Goal: Information Seeking & Learning: Compare options

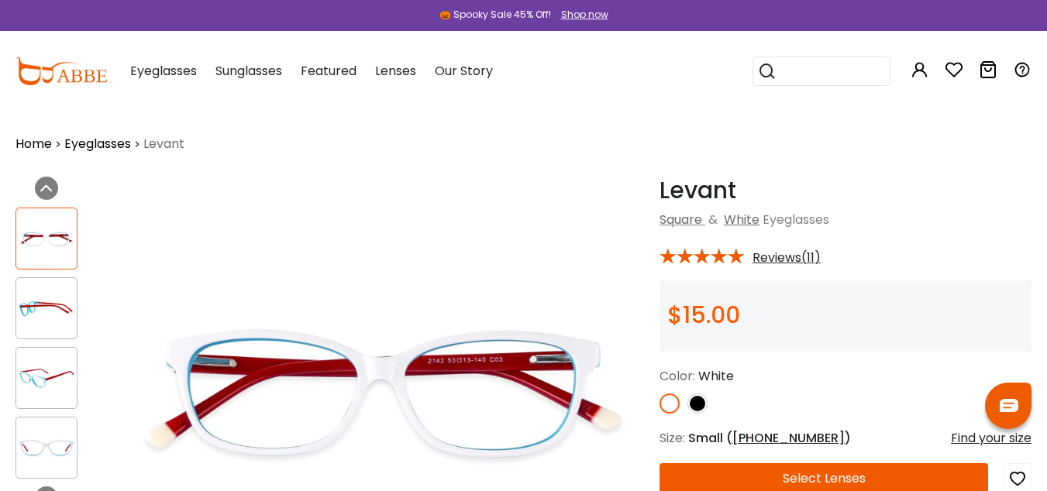
click at [34, 307] on img at bounding box center [46, 309] width 60 height 30
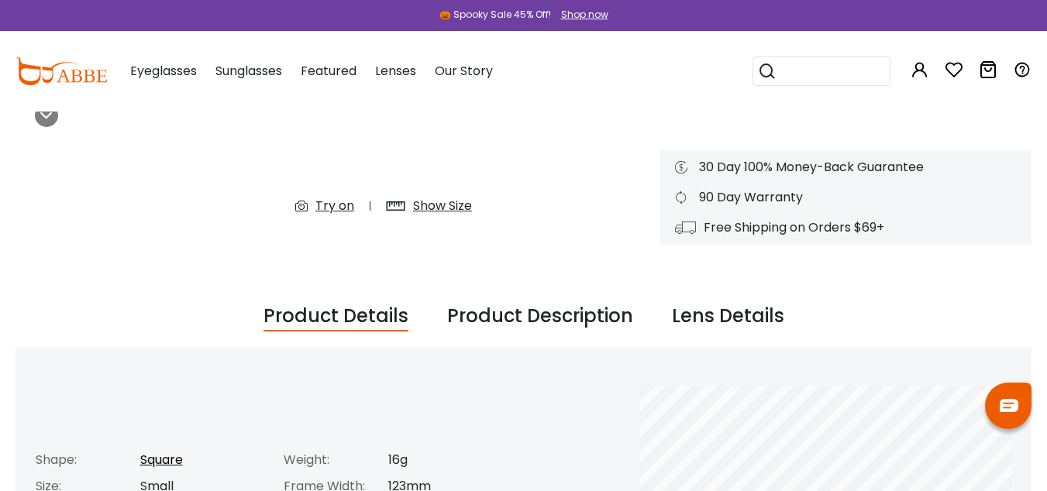
scroll to position [386, 0]
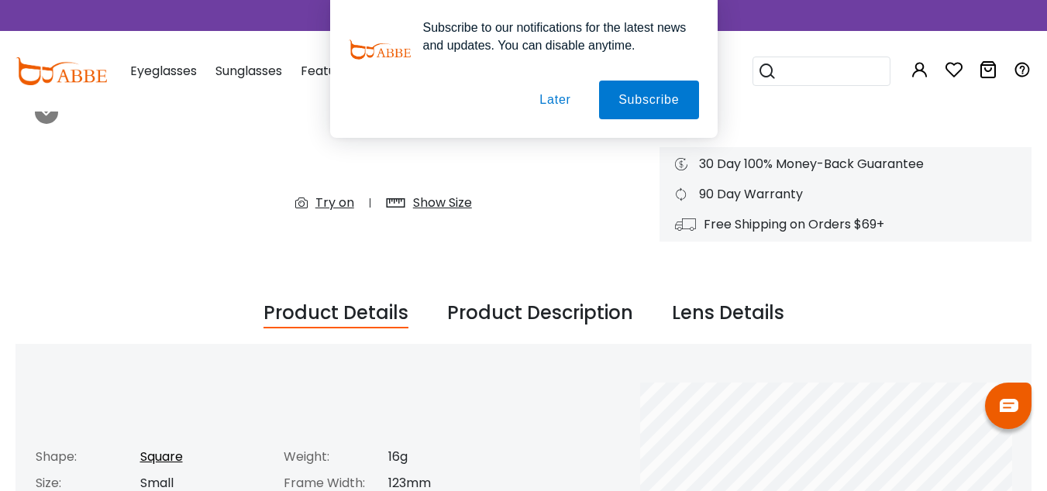
click at [555, 98] on button "Later" at bounding box center [555, 100] width 70 height 39
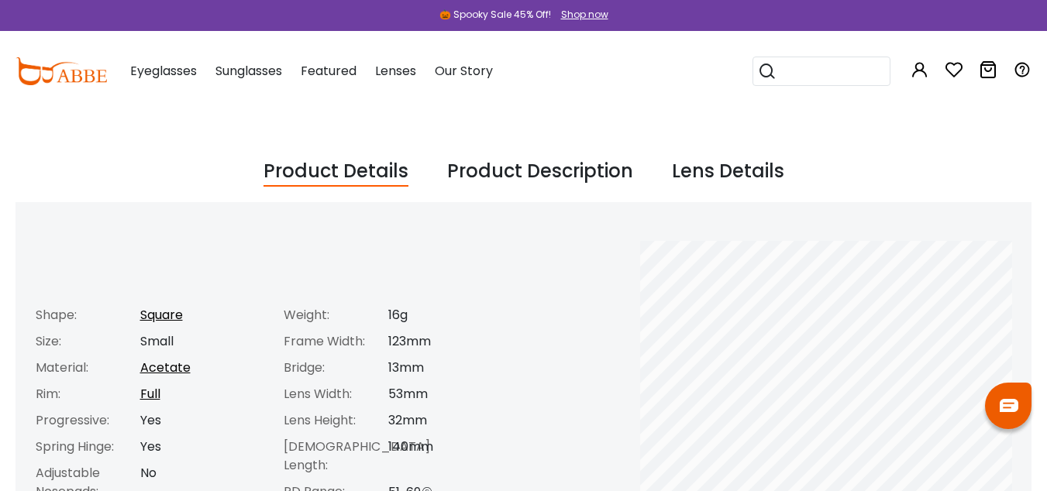
scroll to position [0, 0]
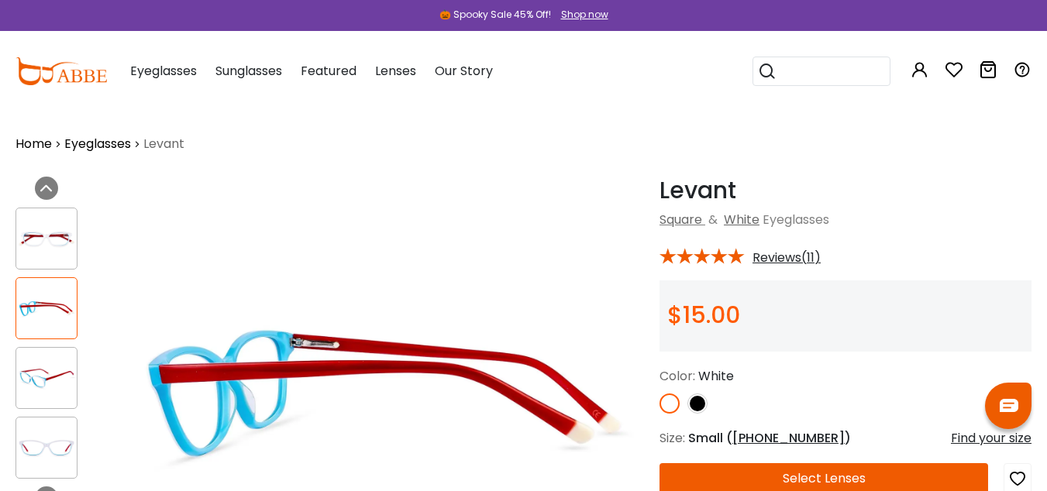
click at [698, 407] on img at bounding box center [697, 404] width 20 height 20
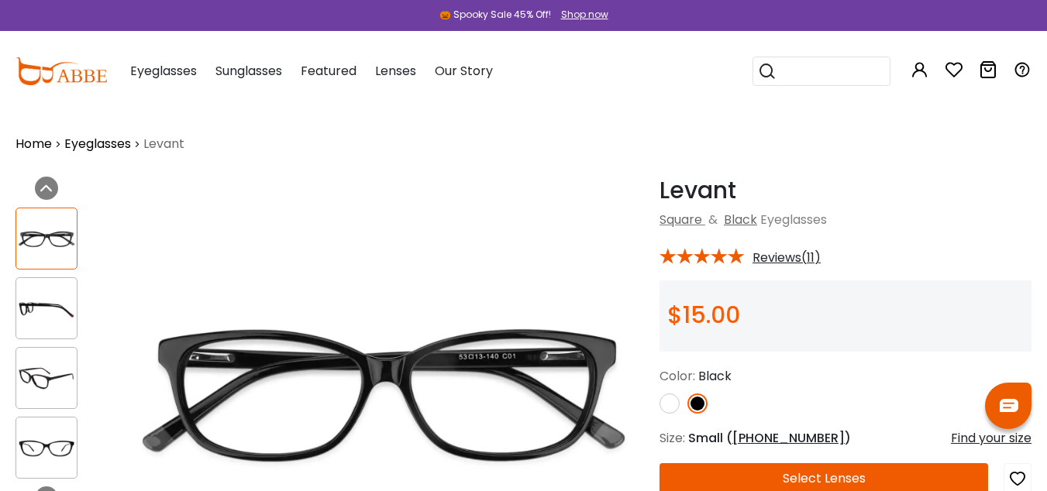
click at [669, 399] on img at bounding box center [669, 404] width 20 height 20
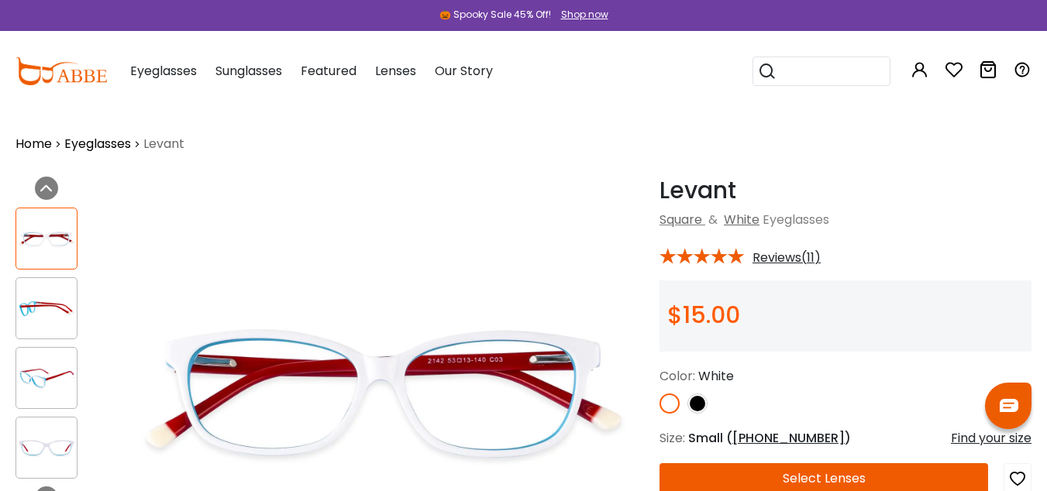
click at [57, 287] on div at bounding box center [46, 308] width 62 height 62
click at [43, 356] on div at bounding box center [46, 378] width 62 height 62
click at [48, 404] on div at bounding box center [46, 378] width 62 height 62
click at [49, 432] on div at bounding box center [46, 448] width 62 height 62
click at [54, 390] on img at bounding box center [46, 378] width 60 height 30
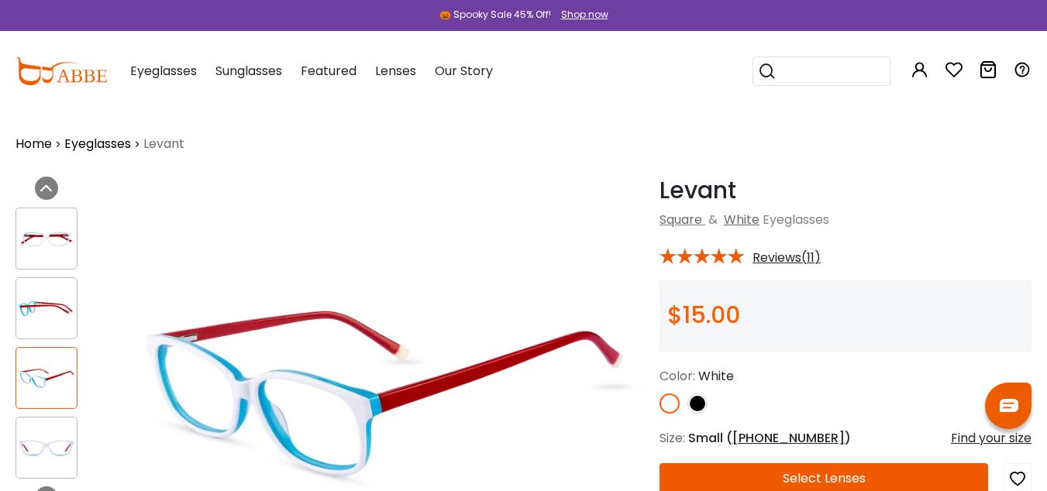
click at [56, 74] on img at bounding box center [60, 71] width 91 height 28
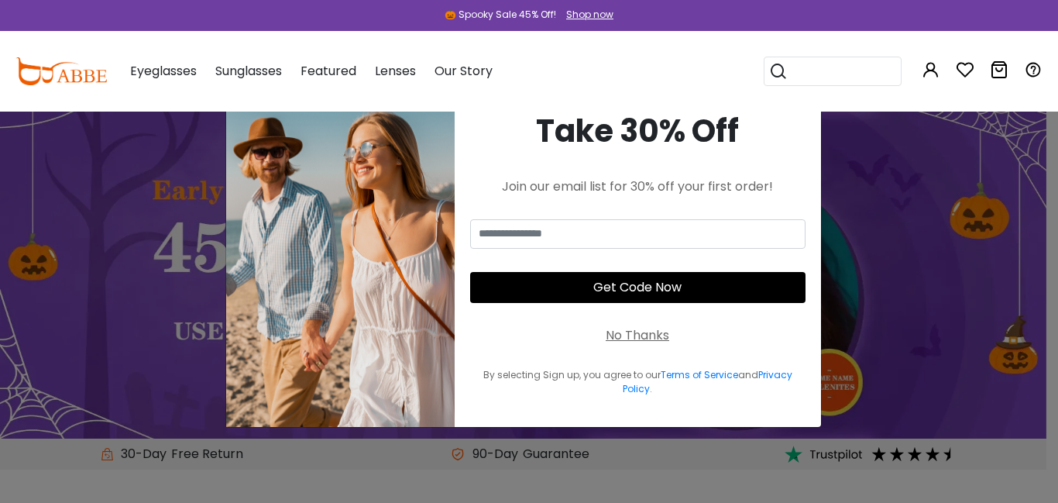
click at [630, 336] on div "No Thanks" at bounding box center [638, 335] width 64 height 19
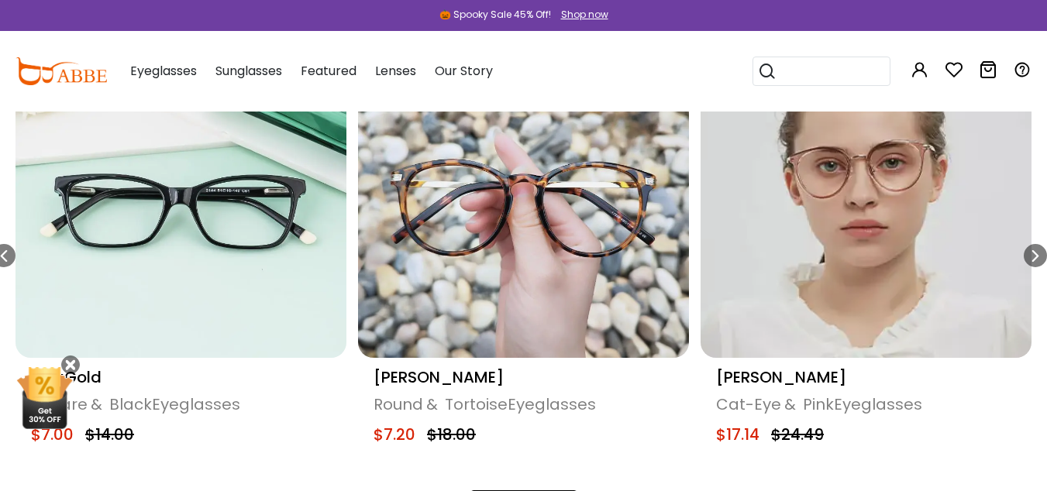
scroll to position [796, 0]
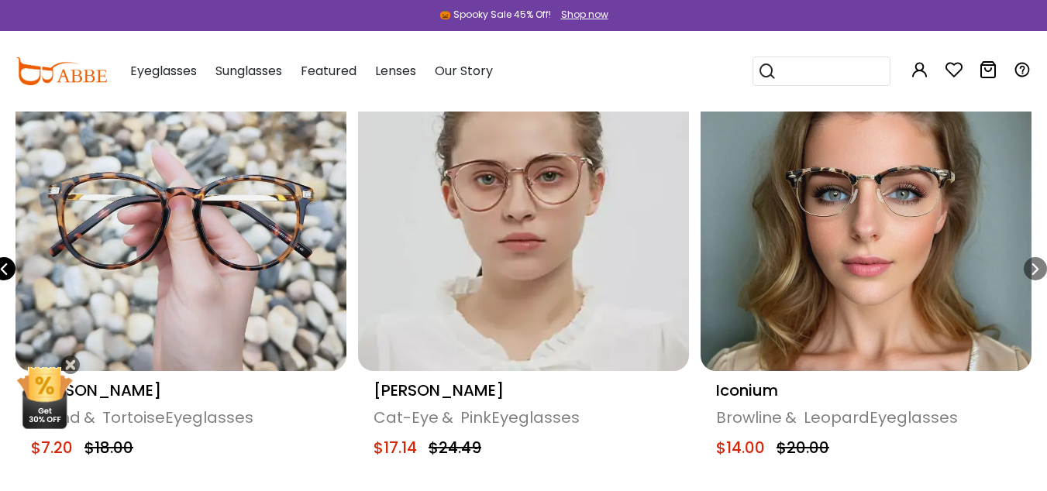
click at [7, 267] on icon "Previous slide" at bounding box center [4, 268] width 12 height 23
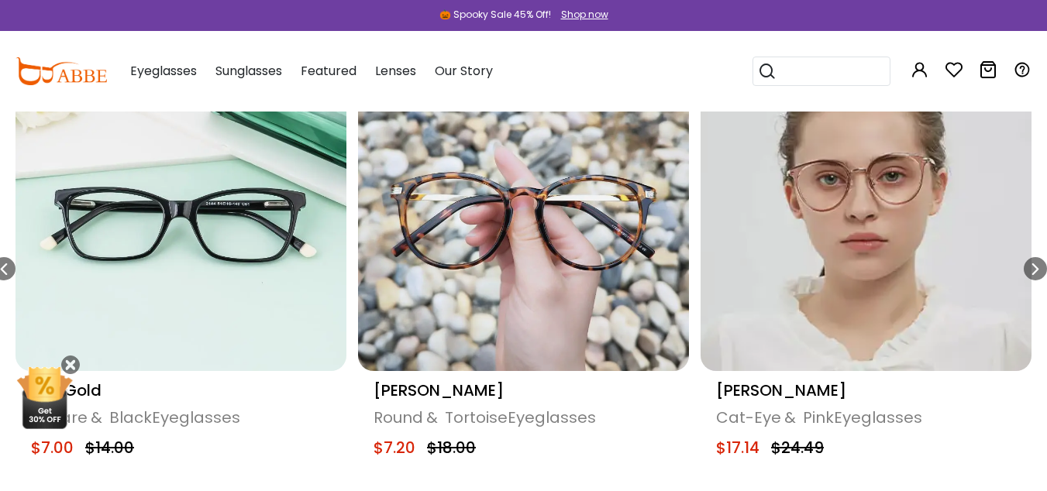
click at [192, 234] on img "6 / 18" at bounding box center [180, 205] width 331 height 331
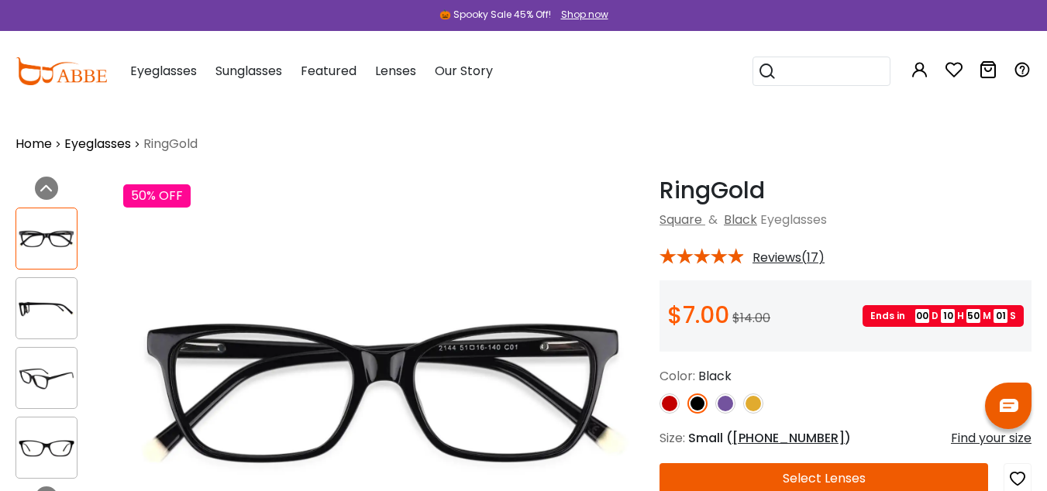
click at [831, 81] on input "search" at bounding box center [830, 71] width 108 height 28
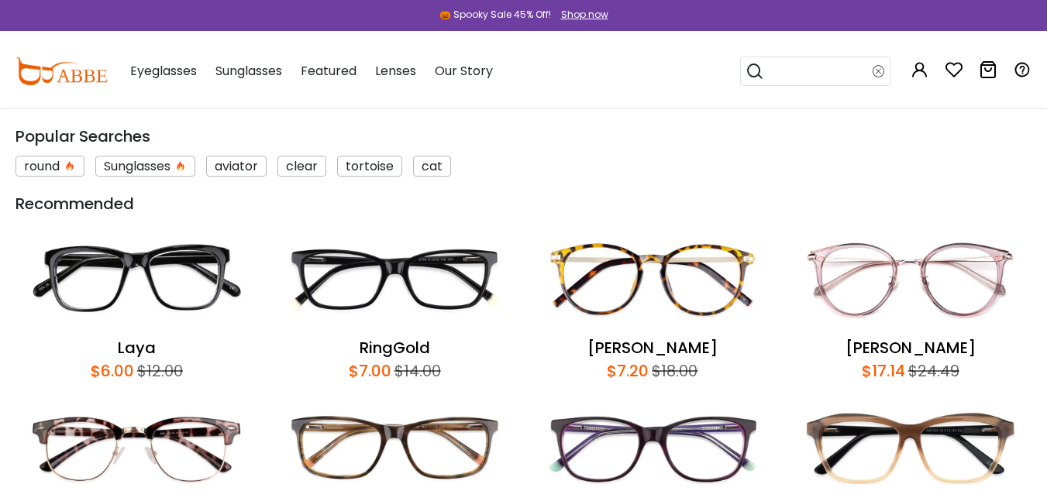
click at [146, 288] on img at bounding box center [136, 279] width 242 height 113
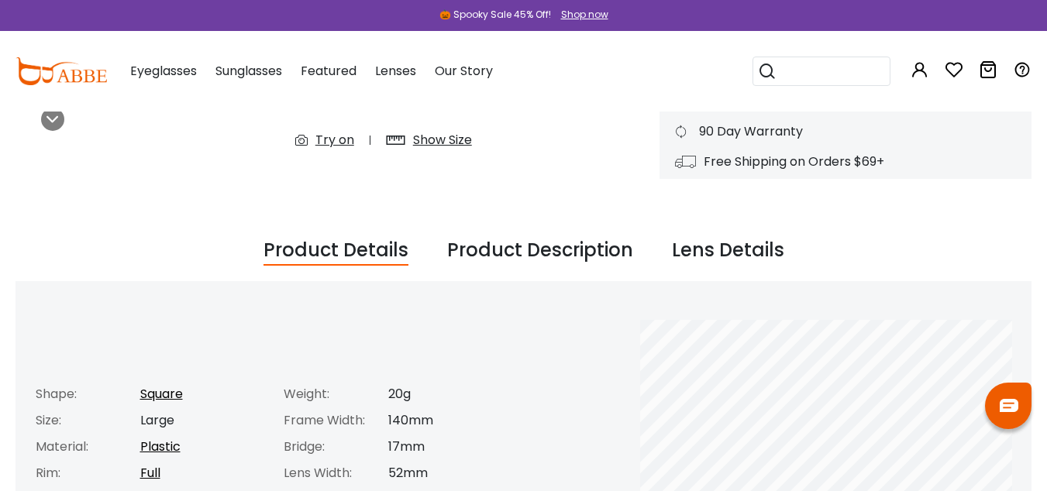
scroll to position [138, 0]
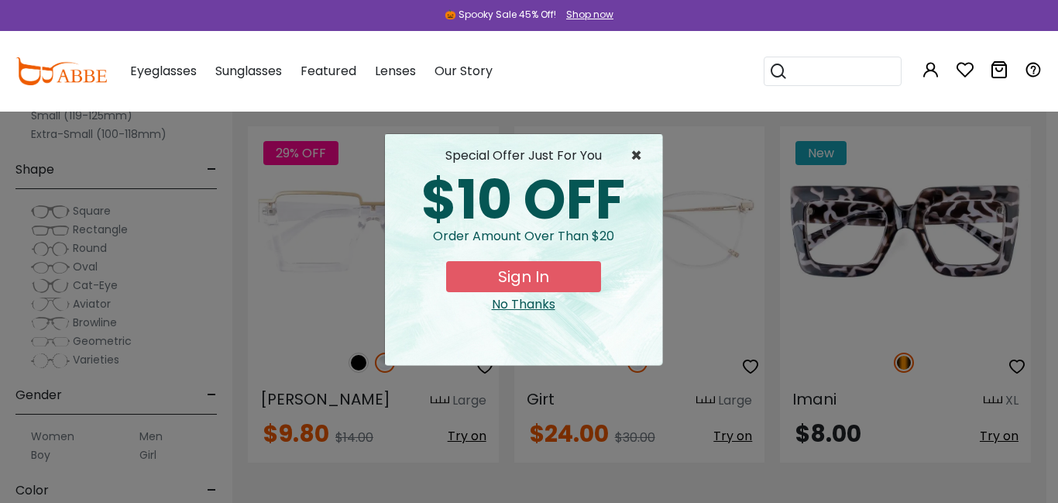
click at [643, 155] on span "×" at bounding box center [640, 155] width 19 height 19
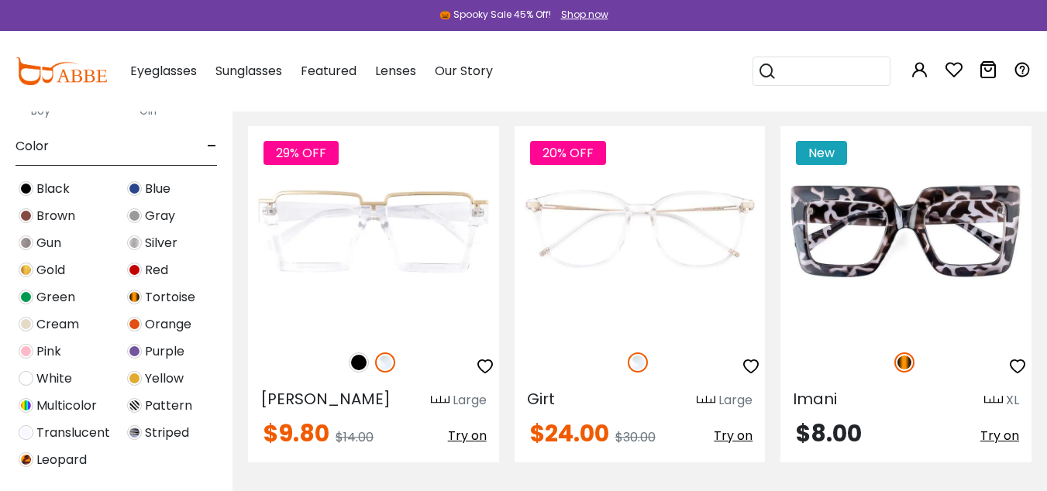
scroll to position [129, 0]
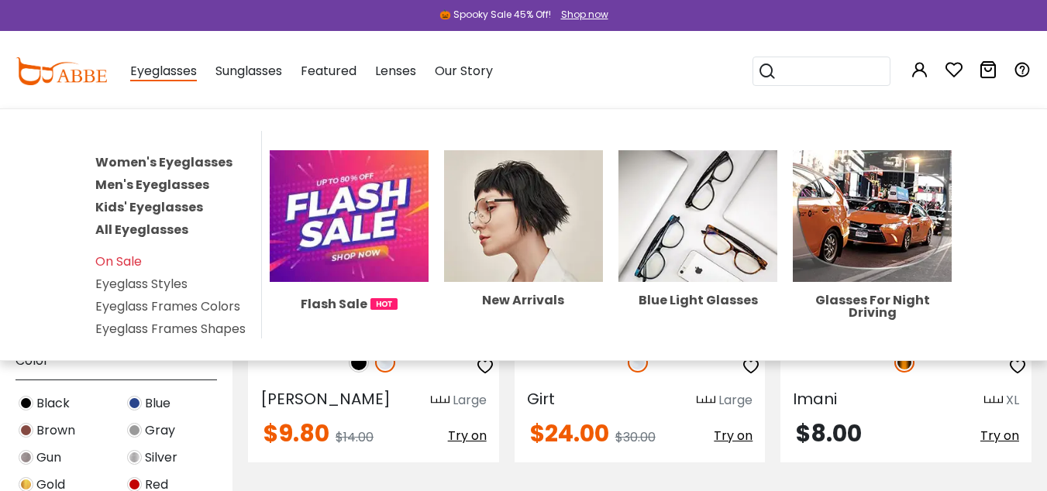
click at [139, 285] on link "Eyeglass Styles" at bounding box center [141, 284] width 92 height 18
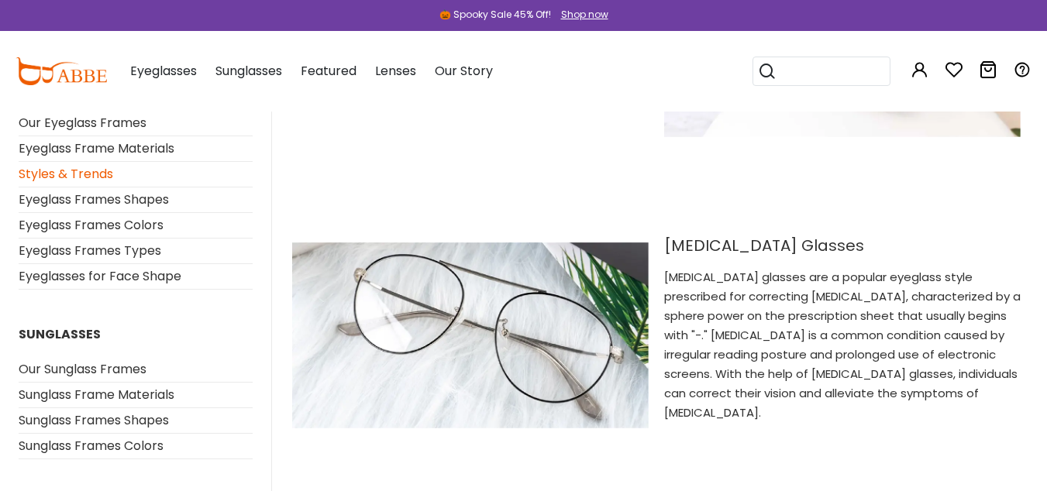
scroll to position [3953, 0]
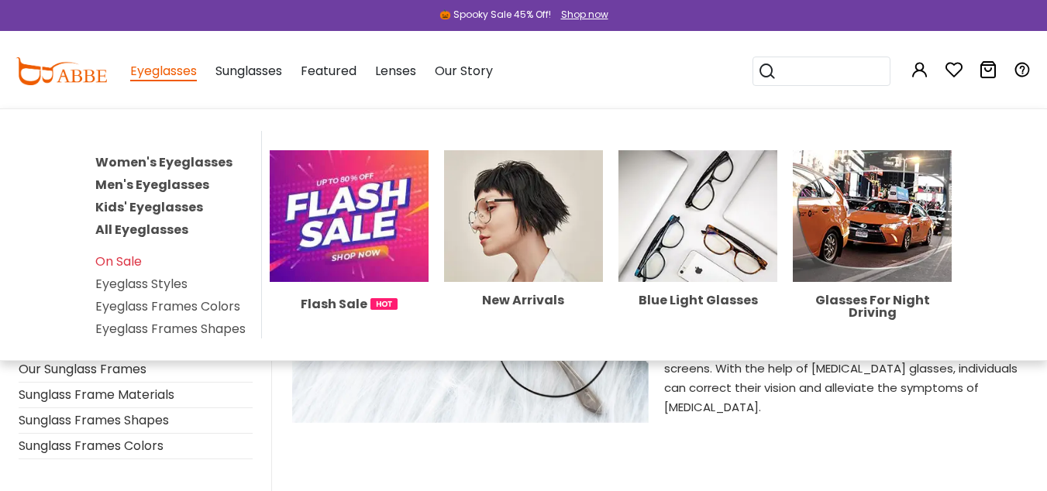
click at [191, 165] on link "Women's Eyeglasses" at bounding box center [163, 162] width 137 height 18
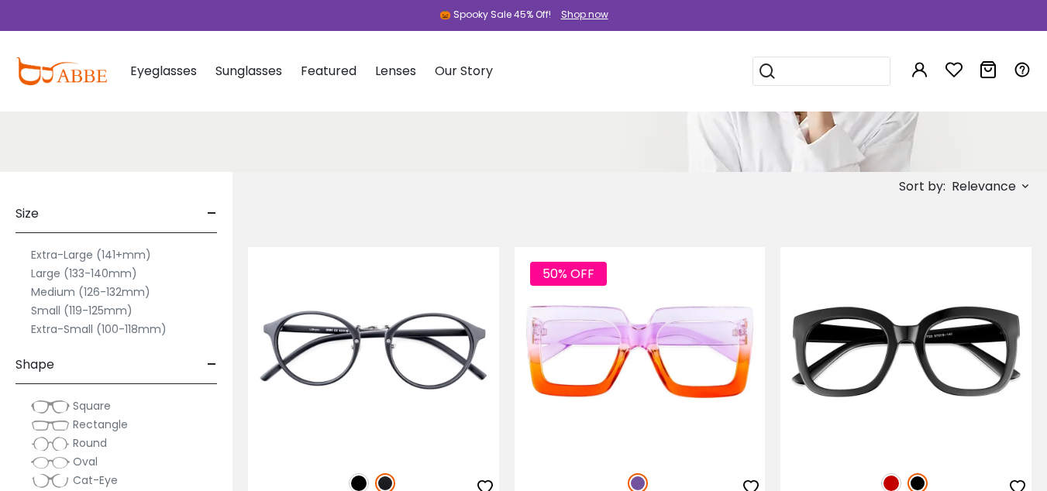
click at [98, 292] on label "Medium (126-132mm)" at bounding box center [90, 292] width 119 height 19
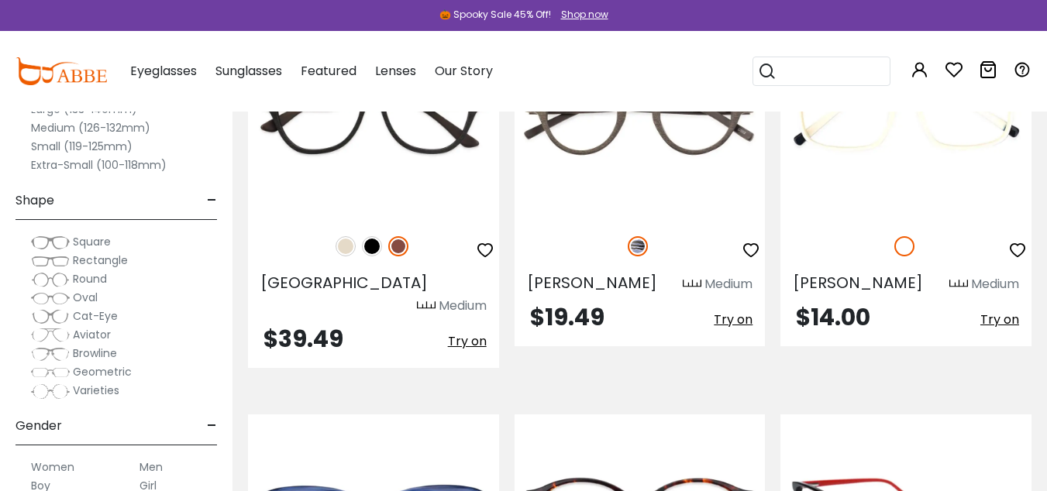
scroll to position [5019, 0]
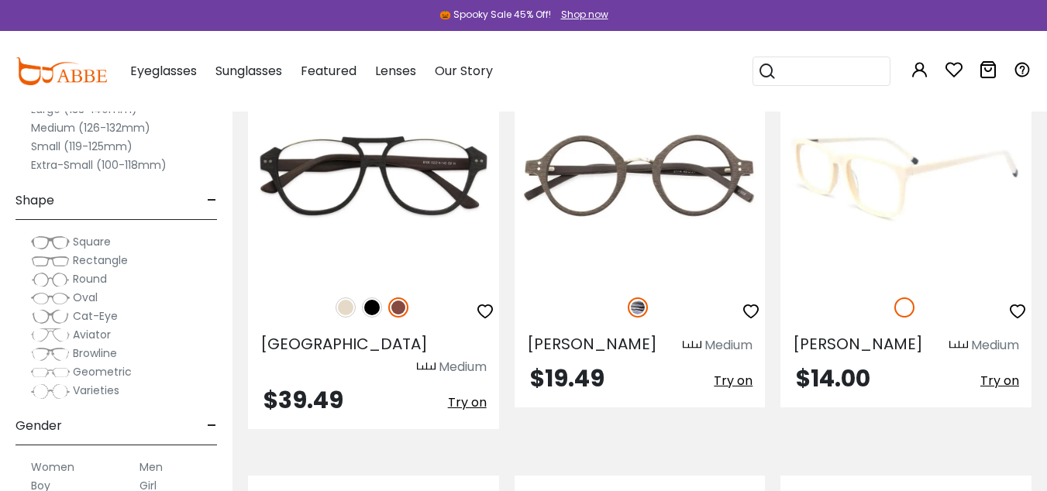
click at [925, 176] on img at bounding box center [905, 175] width 251 height 209
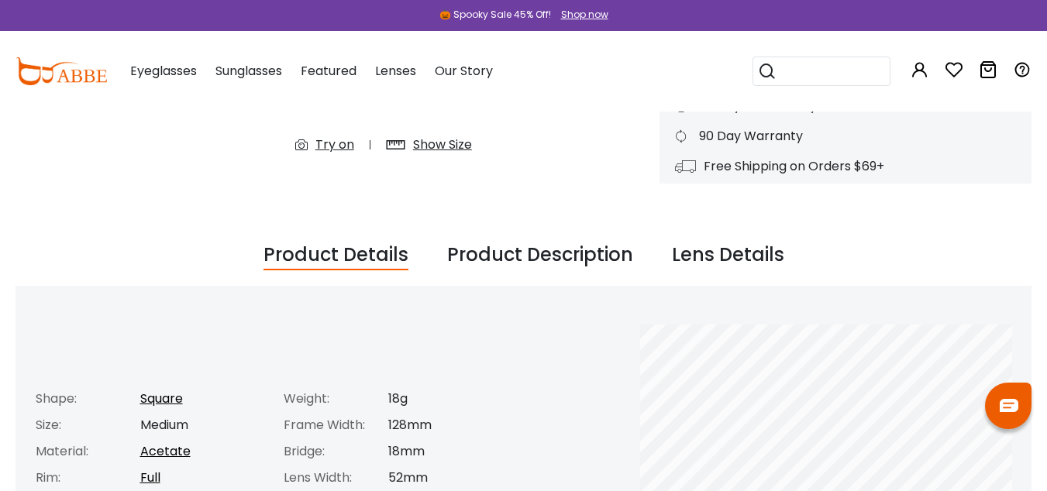
scroll to position [420, 0]
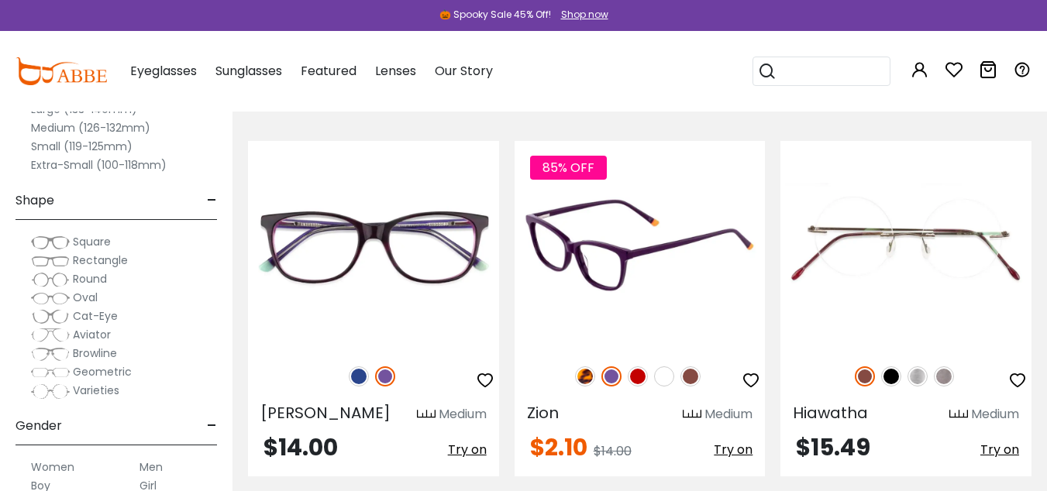
click at [617, 236] on img at bounding box center [639, 245] width 251 height 209
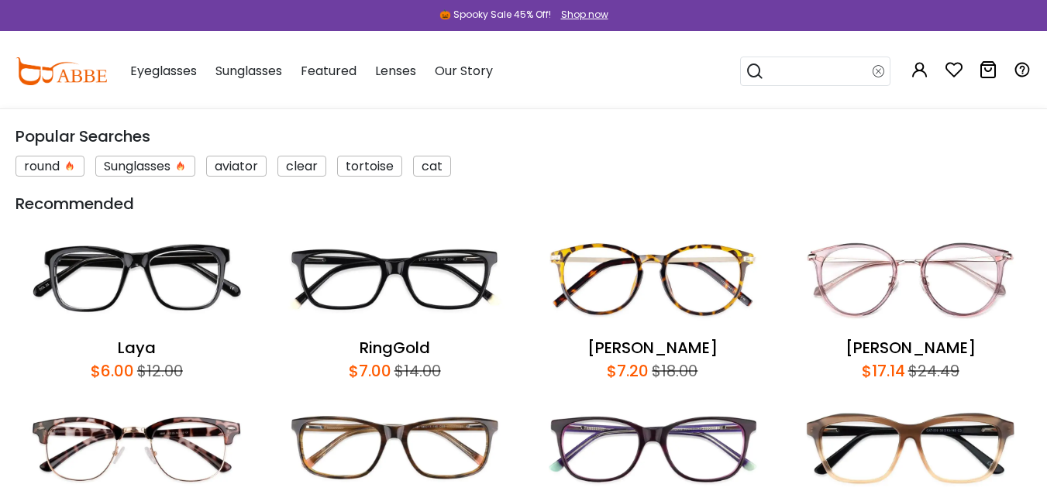
click at [828, 77] on input "search" at bounding box center [818, 71] width 108 height 28
type input "******"
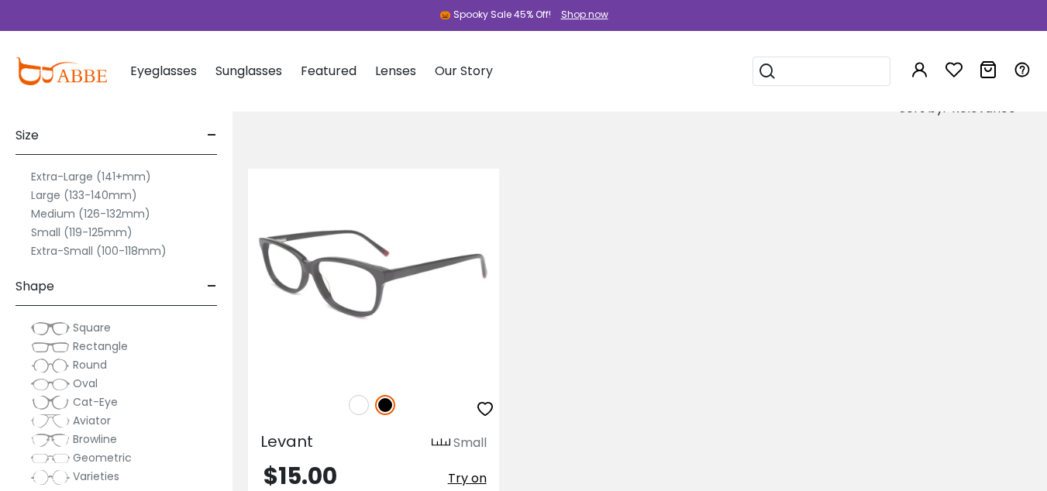
click at [370, 284] on img at bounding box center [373, 273] width 251 height 209
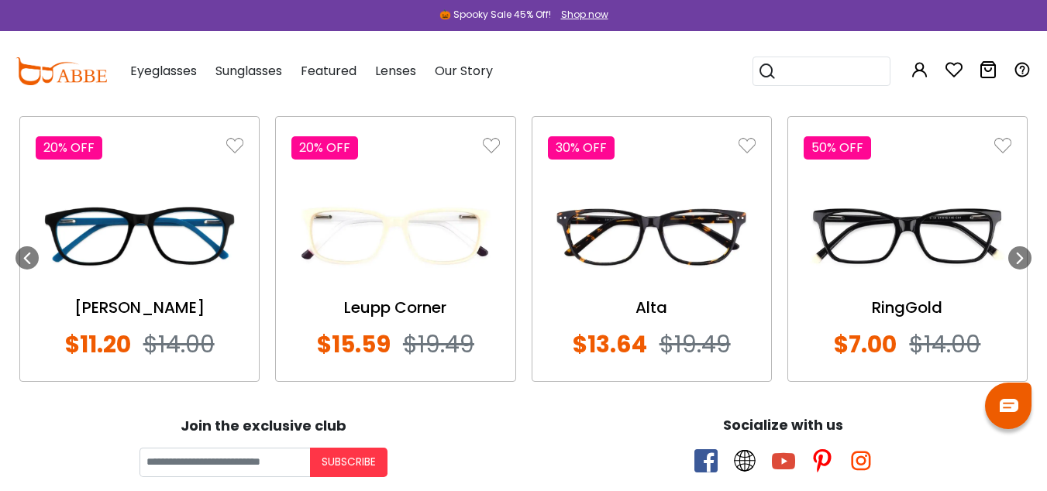
scroll to position [1831, 0]
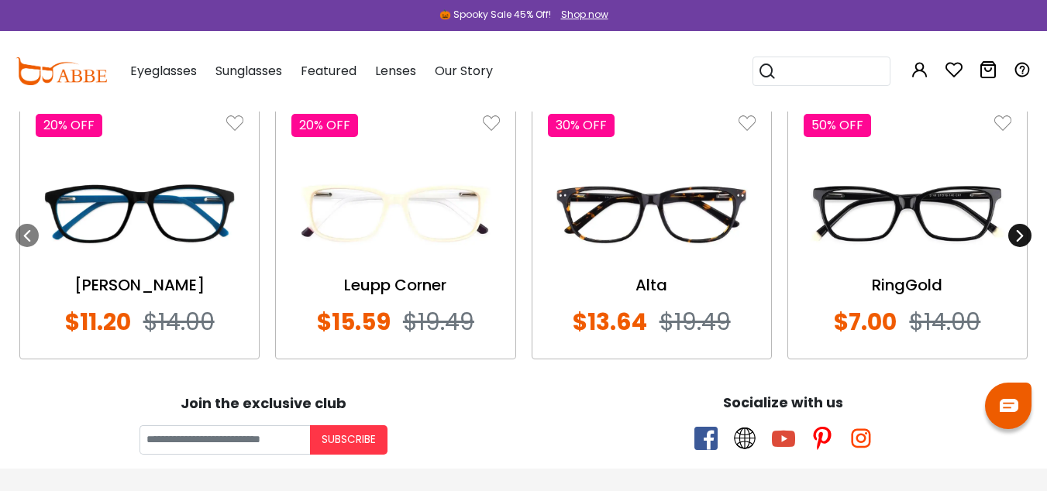
click at [1023, 233] on icon at bounding box center [1019, 235] width 12 height 12
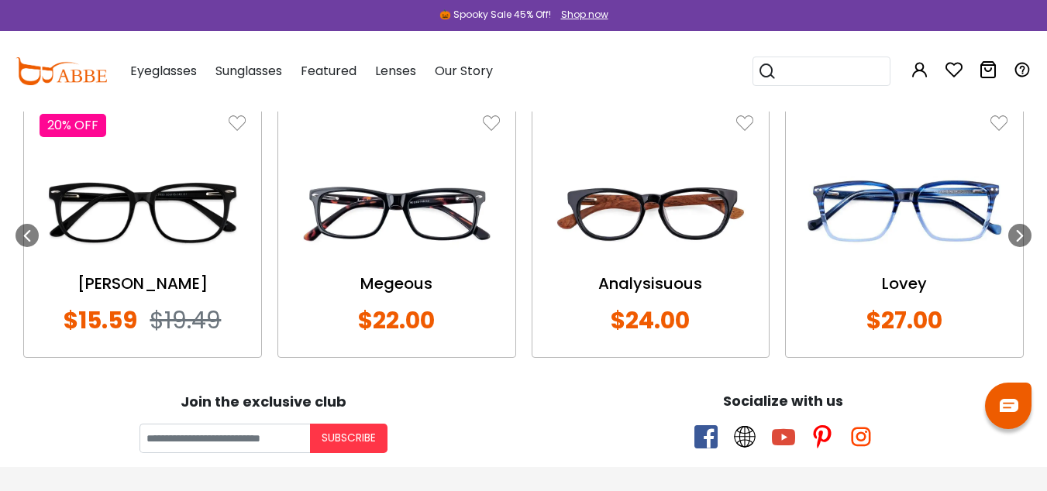
click at [39, 233] on div "20% OFF Christy $15.59 $19.49" at bounding box center [142, 226] width 239 height 265
click at [31, 238] on icon at bounding box center [27, 235] width 12 height 12
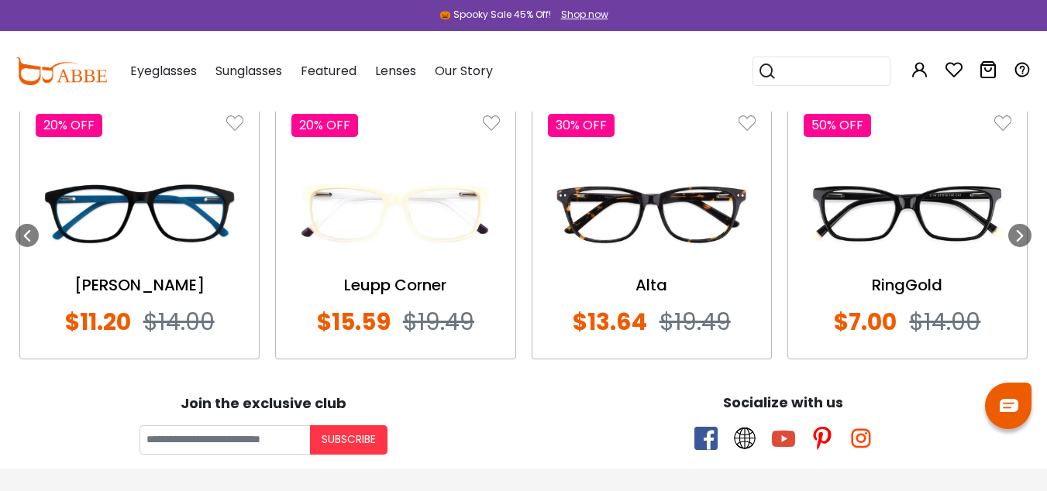
click at [649, 237] on img at bounding box center [652, 214] width 208 height 104
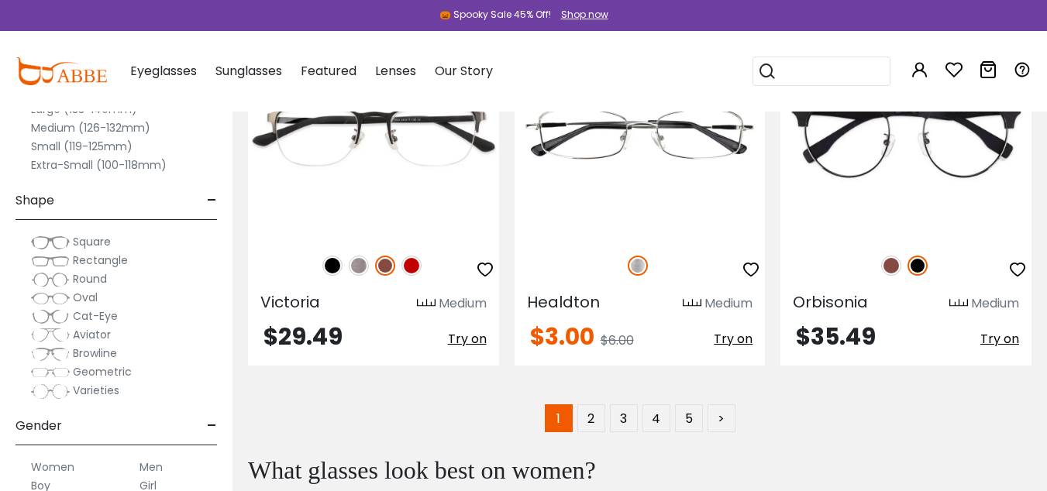
scroll to position [7810, 0]
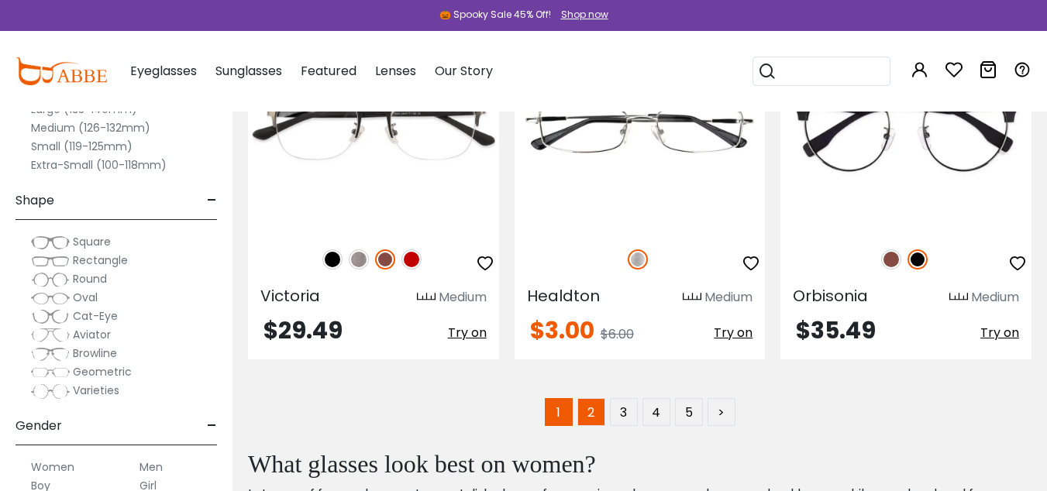
click at [601, 398] on link "2" at bounding box center [591, 412] width 28 height 28
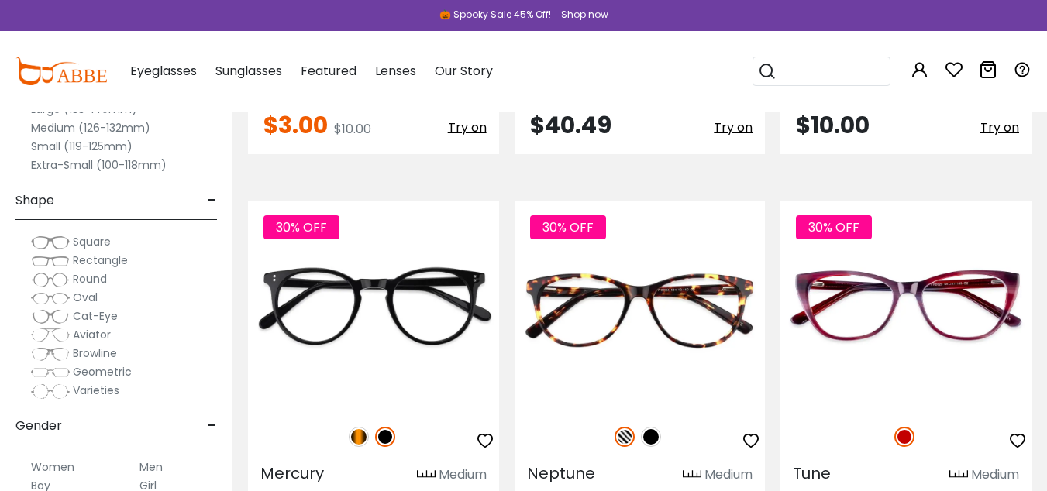
scroll to position [2254, 0]
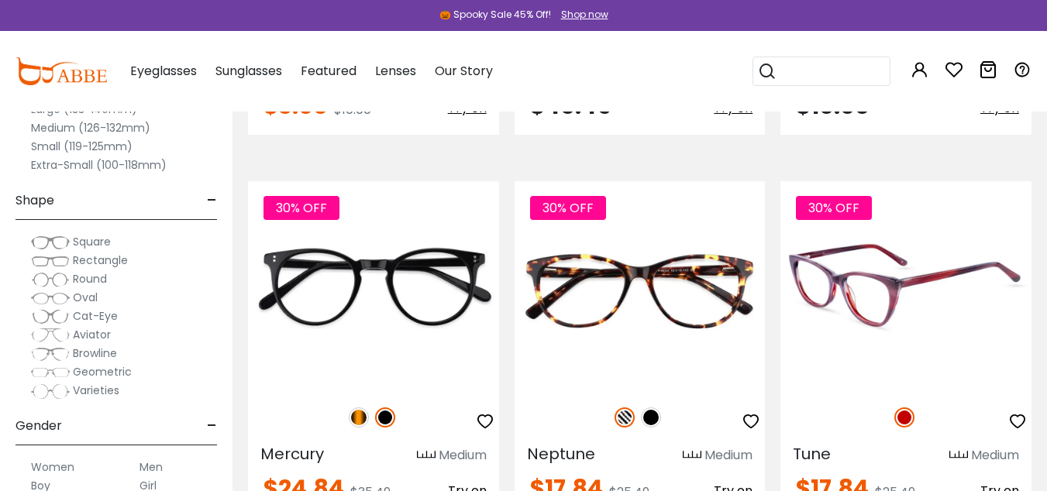
click at [1009, 272] on img at bounding box center [905, 285] width 251 height 209
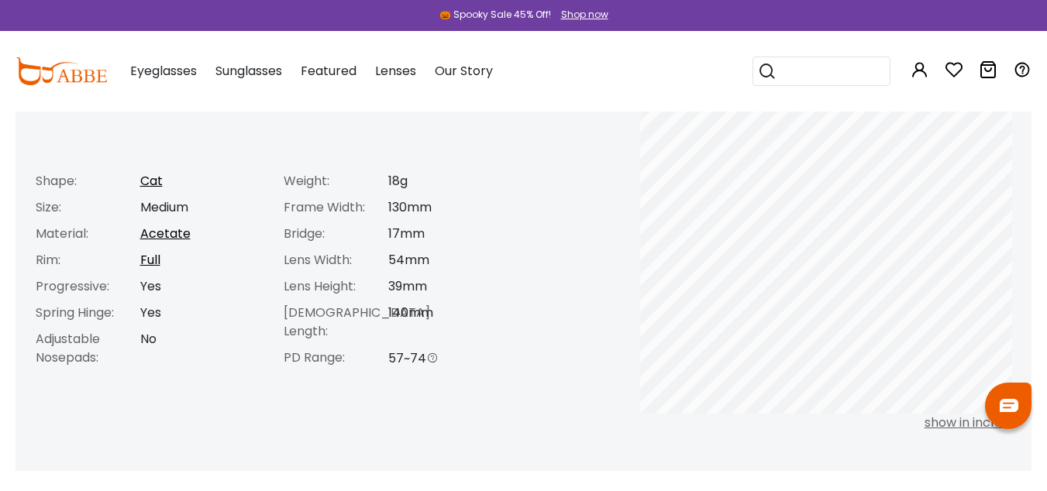
scroll to position [663, 0]
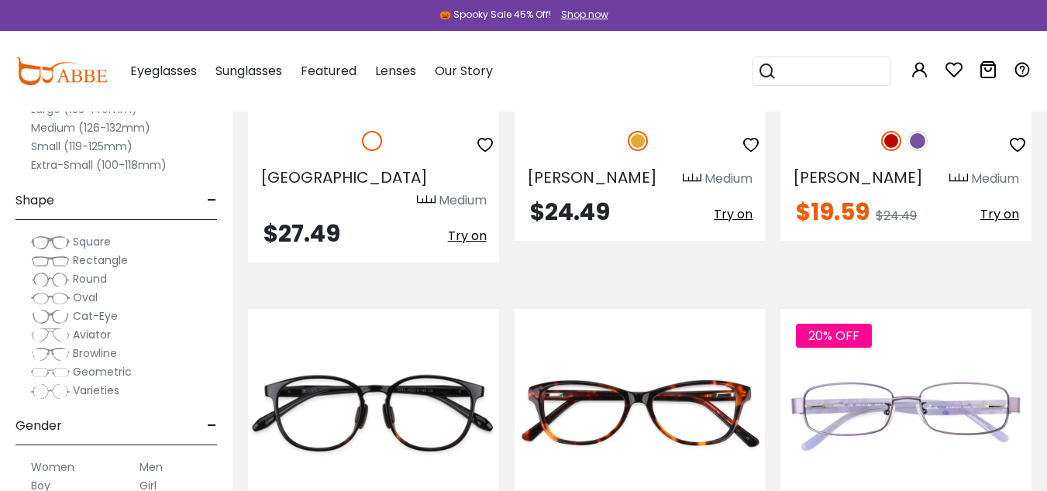
scroll to position [3305, 0]
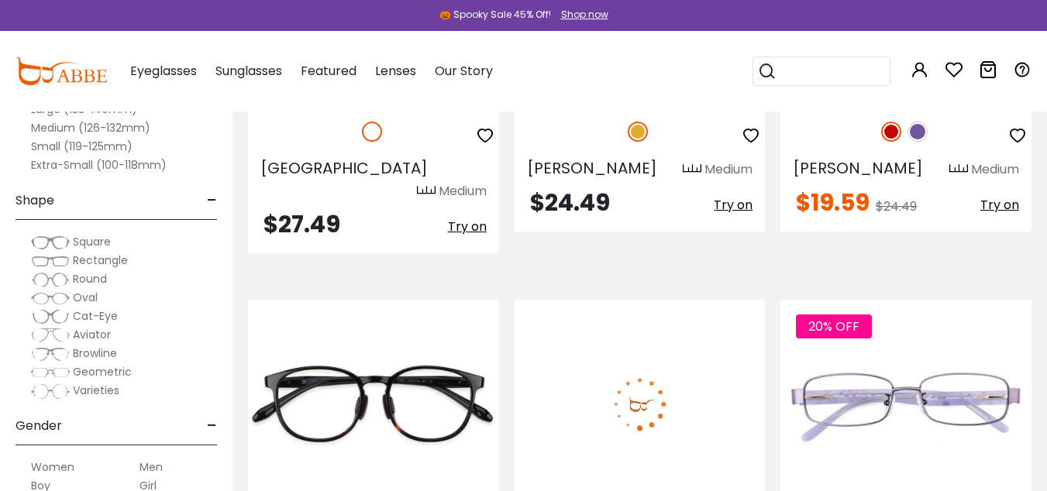
click at [571, 366] on img at bounding box center [639, 404] width 251 height 209
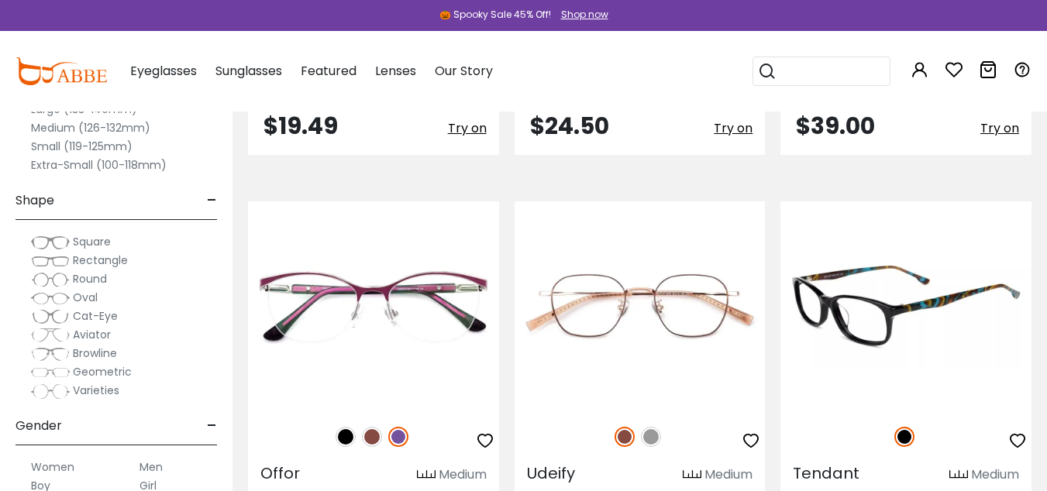
scroll to position [5697, 0]
click at [976, 232] on img at bounding box center [905, 306] width 251 height 209
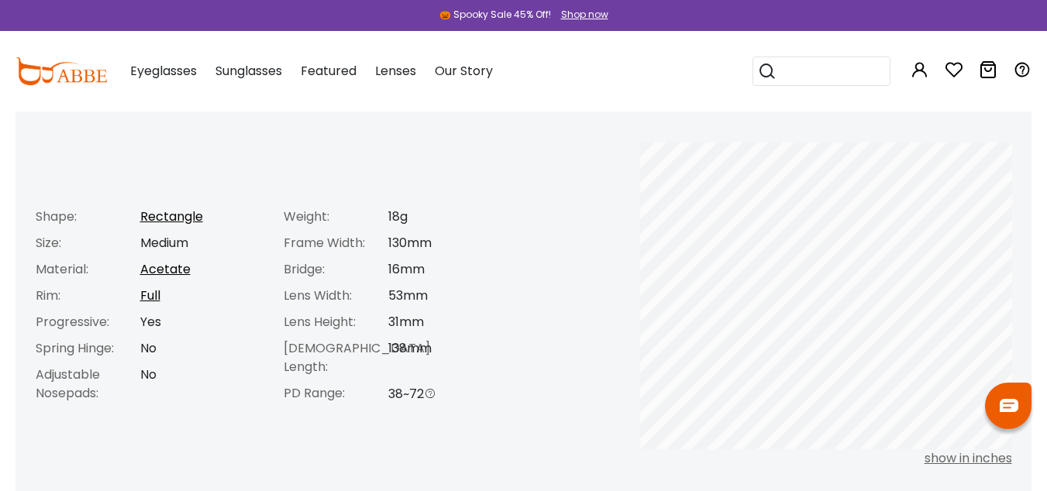
scroll to position [651, 0]
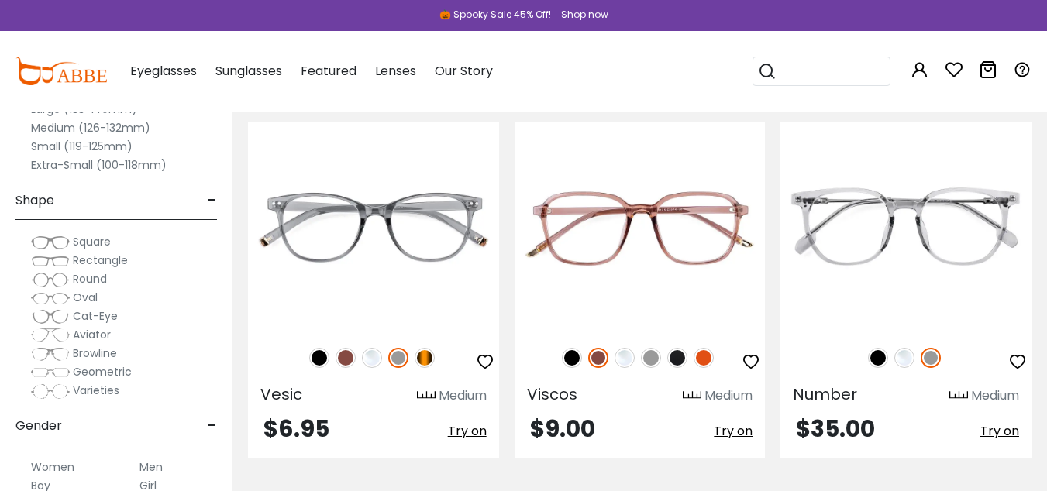
scroll to position [7734, 0]
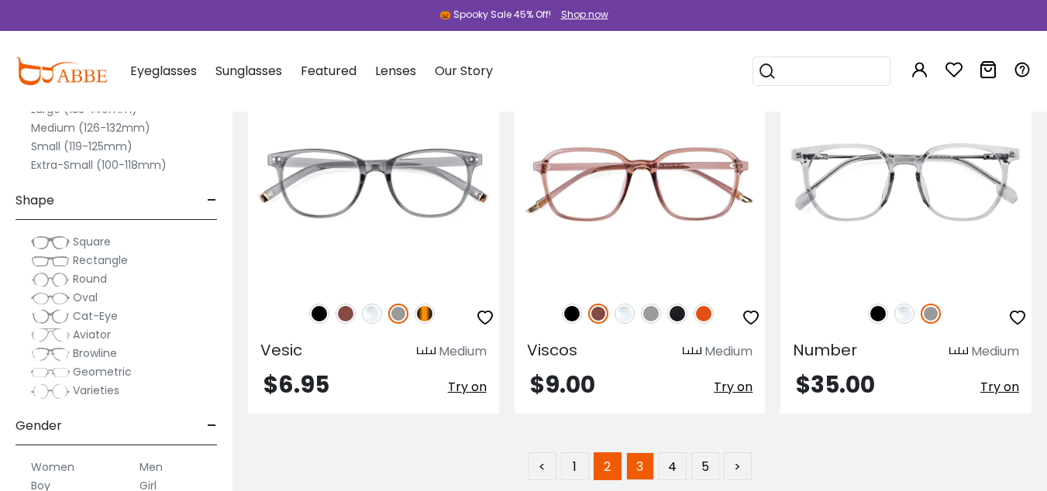
click at [643, 452] on link "3" at bounding box center [640, 466] width 28 height 28
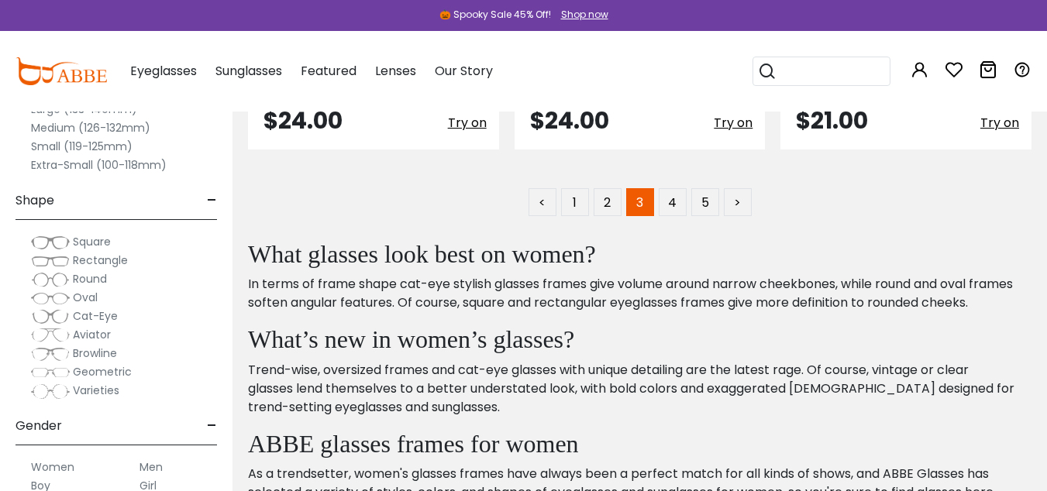
scroll to position [7924, 0]
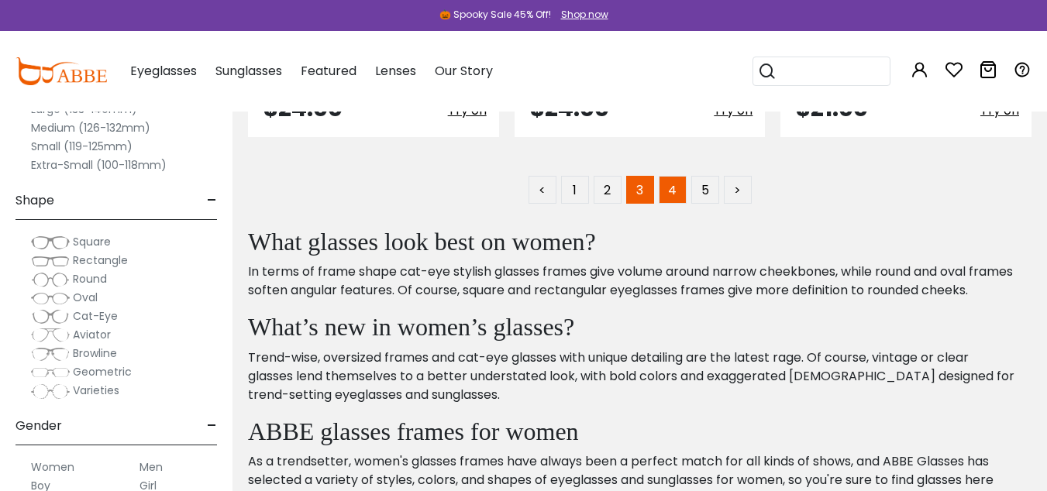
click at [683, 192] on link "4" at bounding box center [673, 190] width 28 height 28
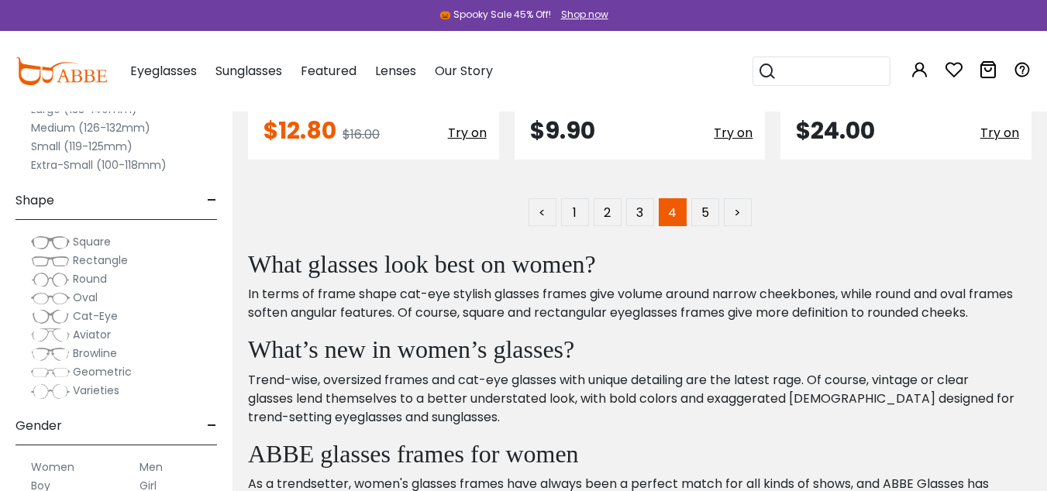
scroll to position [7951, 0]
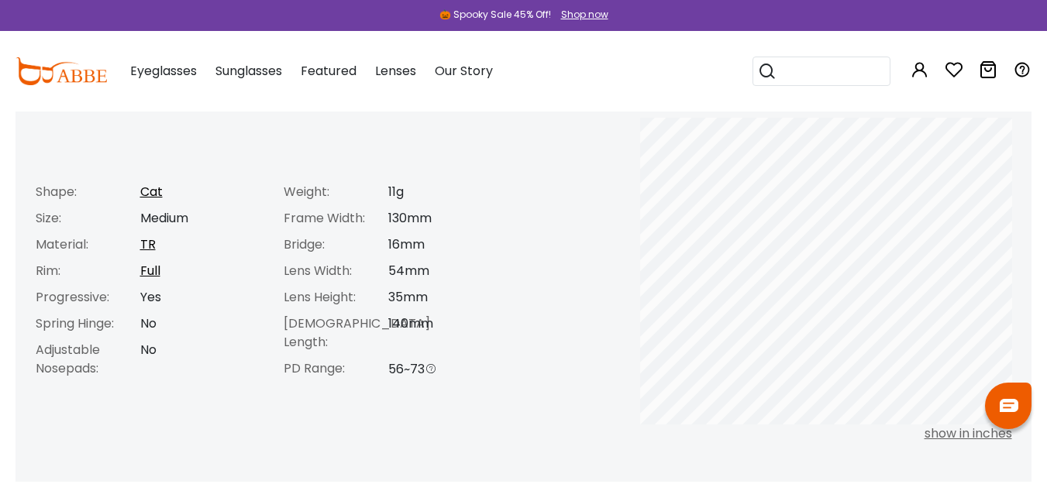
click at [827, 75] on input "search" at bounding box center [830, 71] width 108 height 28
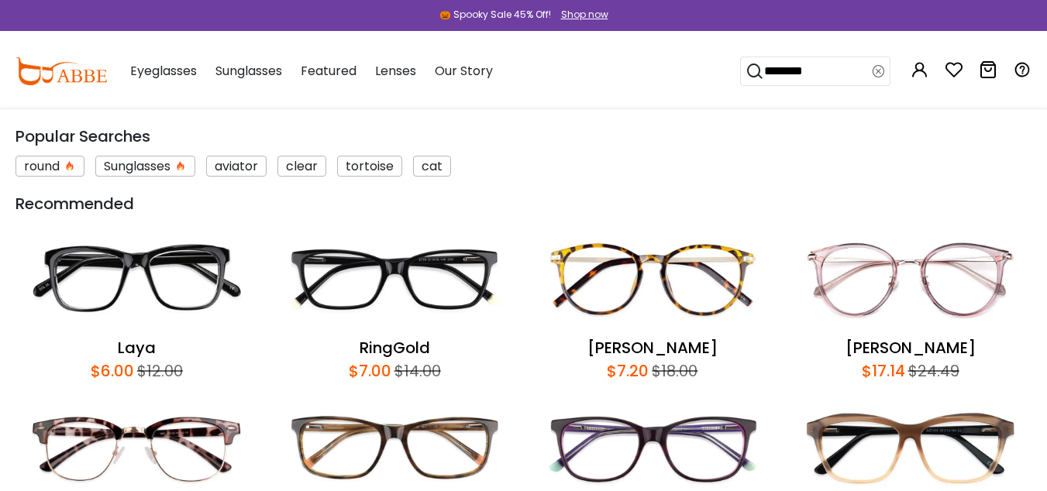
type input "*******"
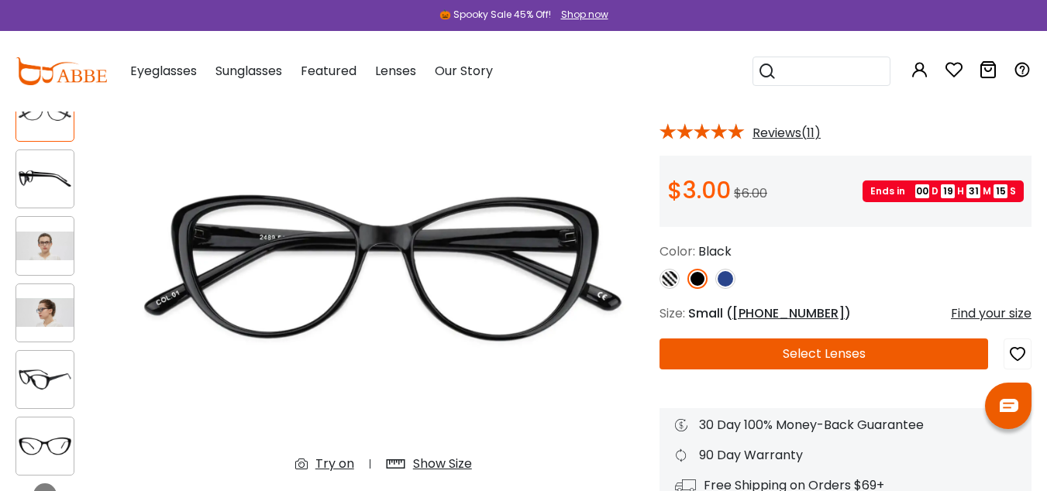
scroll to position [131, 0]
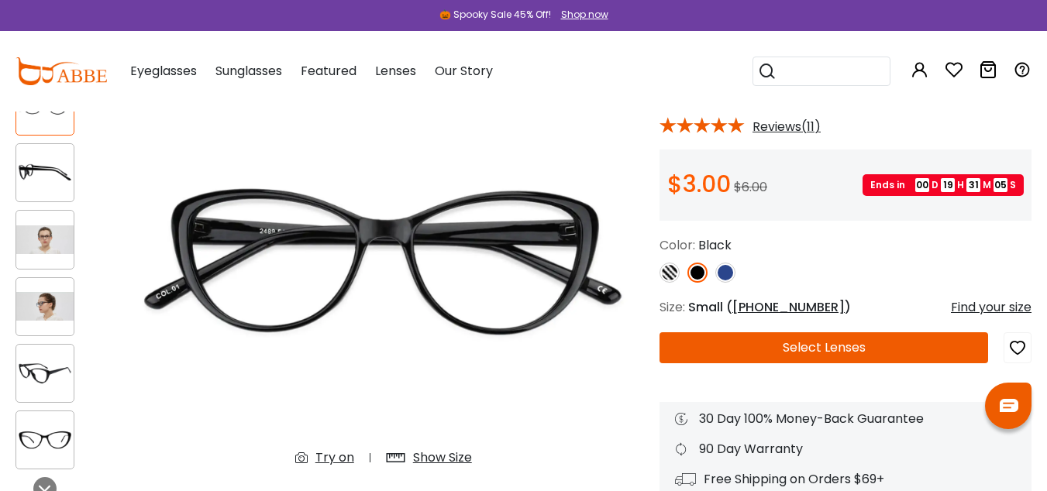
click at [676, 273] on img at bounding box center [669, 273] width 20 height 20
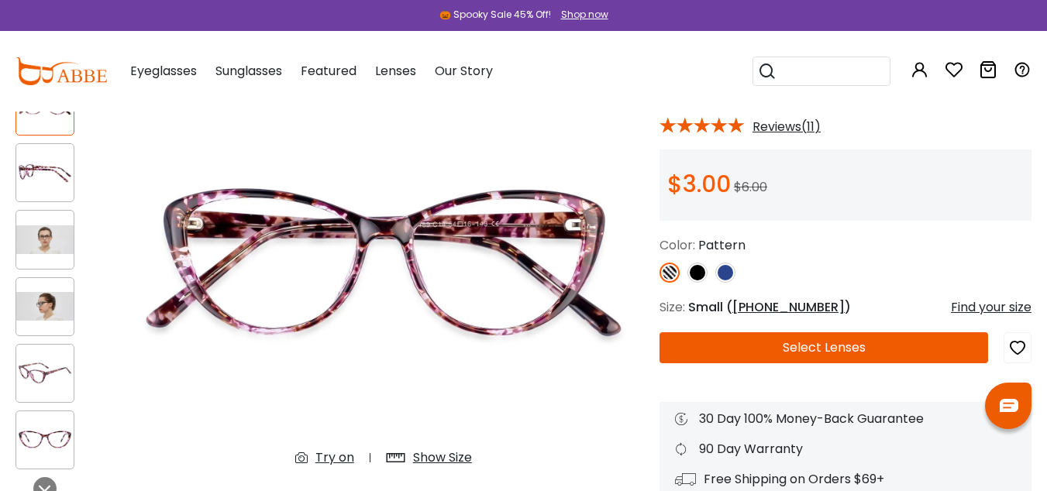
click at [720, 273] on img at bounding box center [725, 273] width 20 height 20
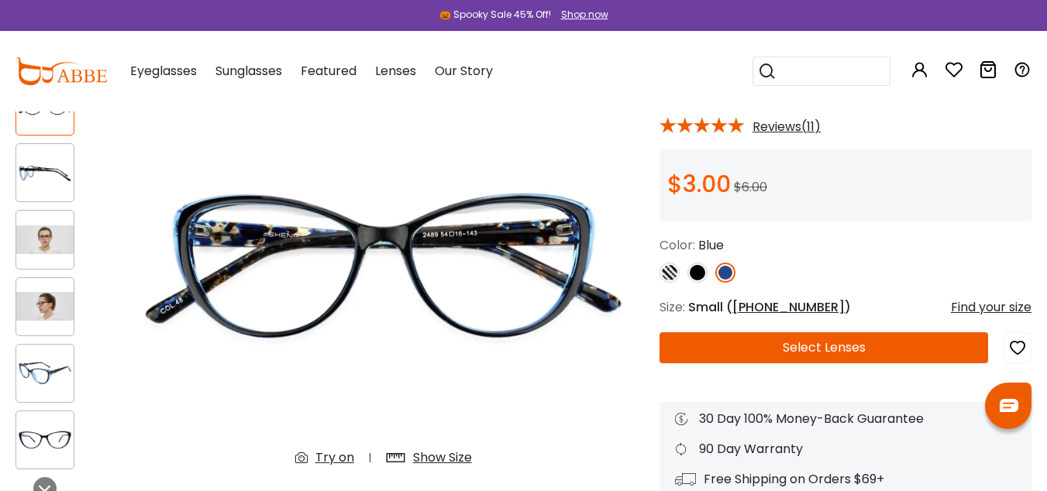
click at [46, 194] on div at bounding box center [44, 172] width 59 height 59
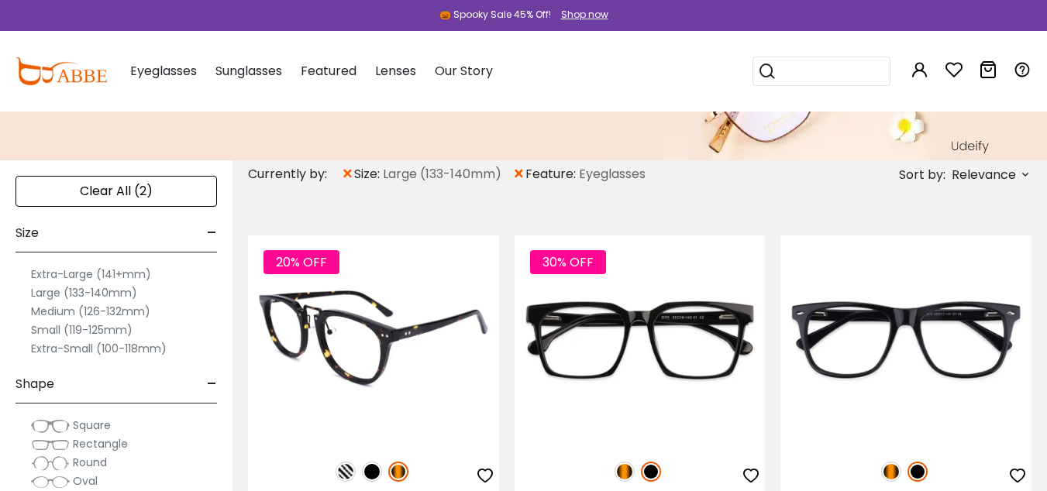
scroll to position [235, 0]
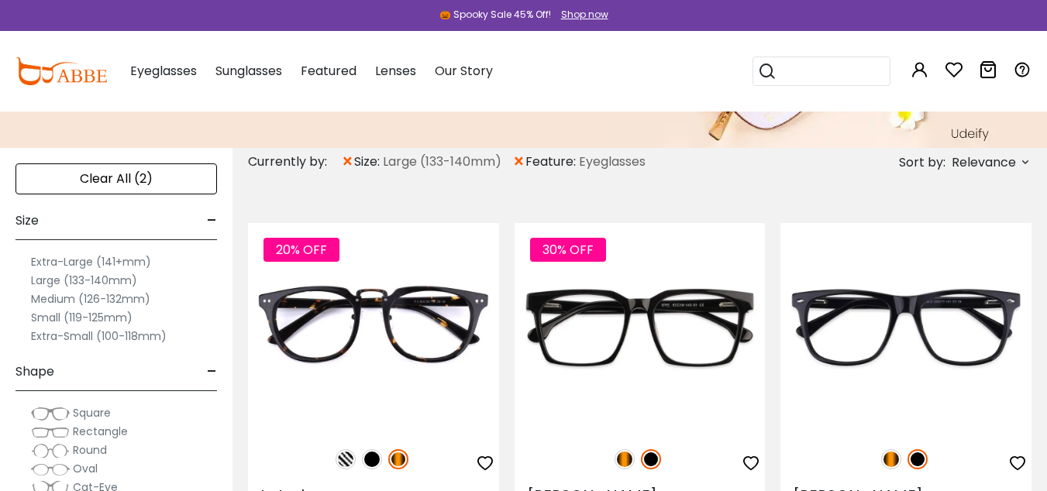
click at [852, 69] on input "search" at bounding box center [830, 71] width 108 height 28
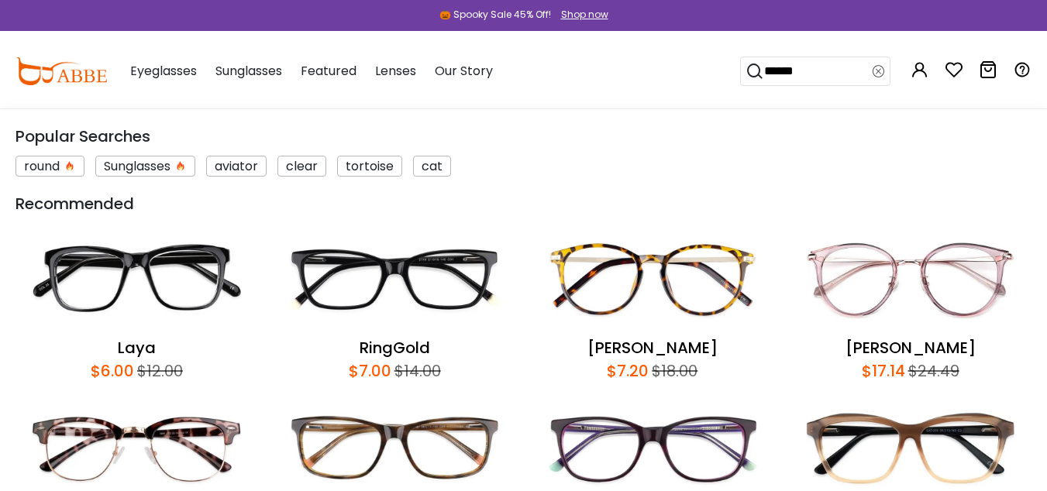
type input "*******"
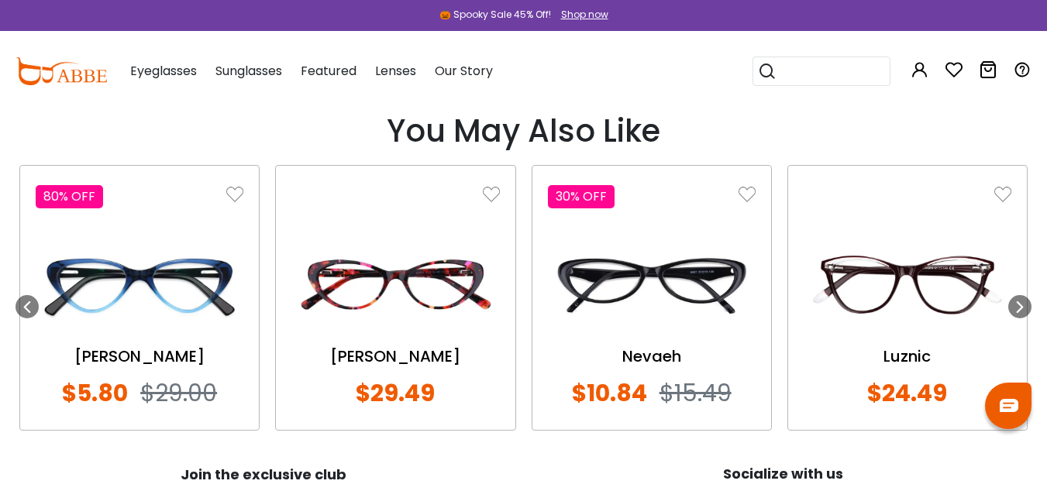
scroll to position [1729, 0]
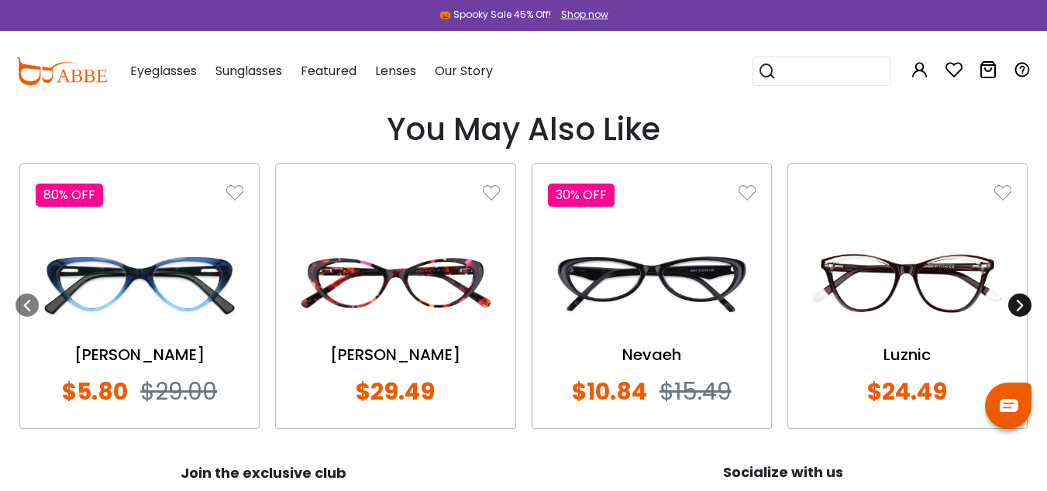
click at [1028, 303] on div at bounding box center [1019, 305] width 23 height 23
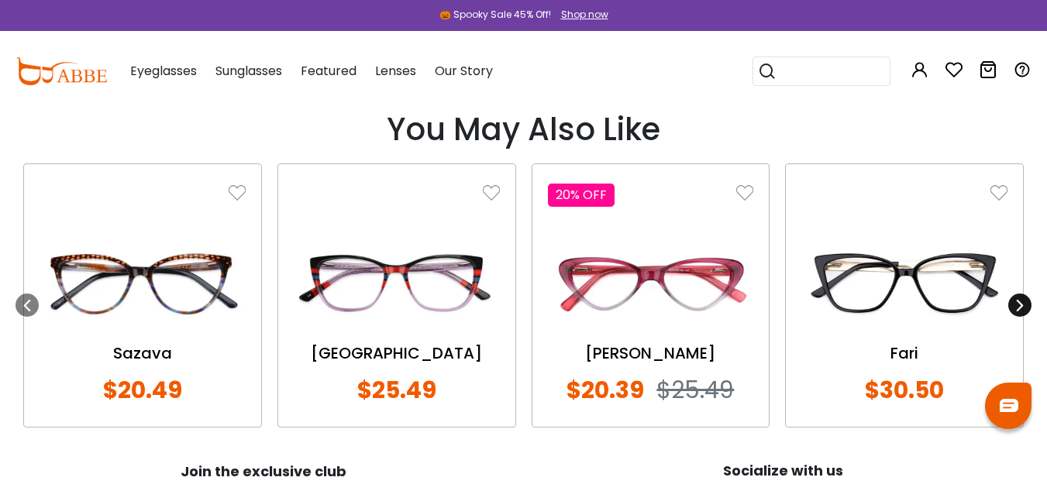
click at [1028, 303] on div at bounding box center [1019, 305] width 23 height 23
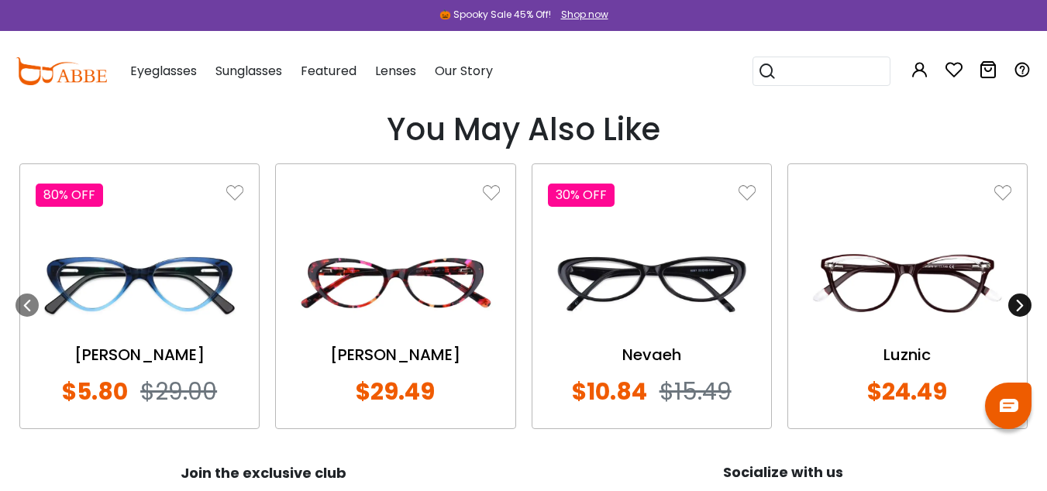
click at [1028, 303] on div at bounding box center [1019, 305] width 23 height 23
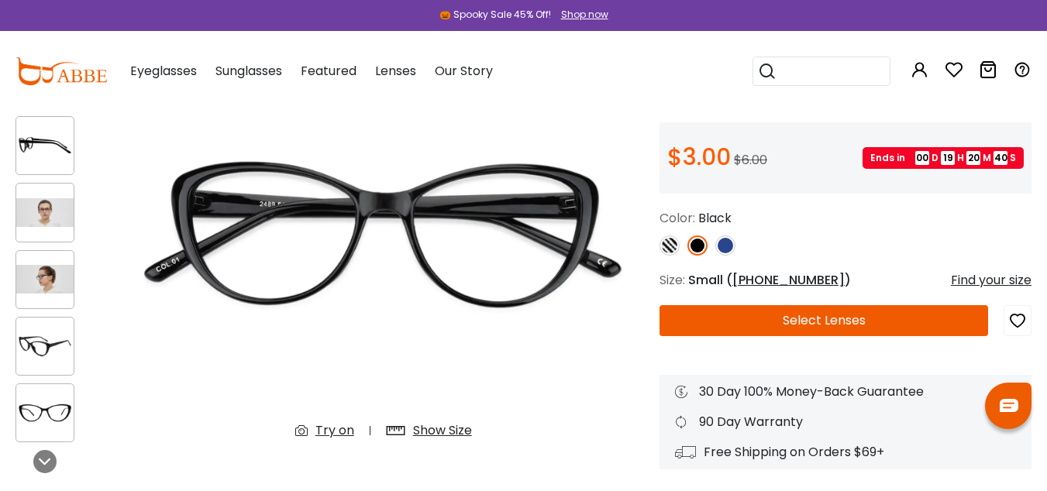
scroll to position [163, 0]
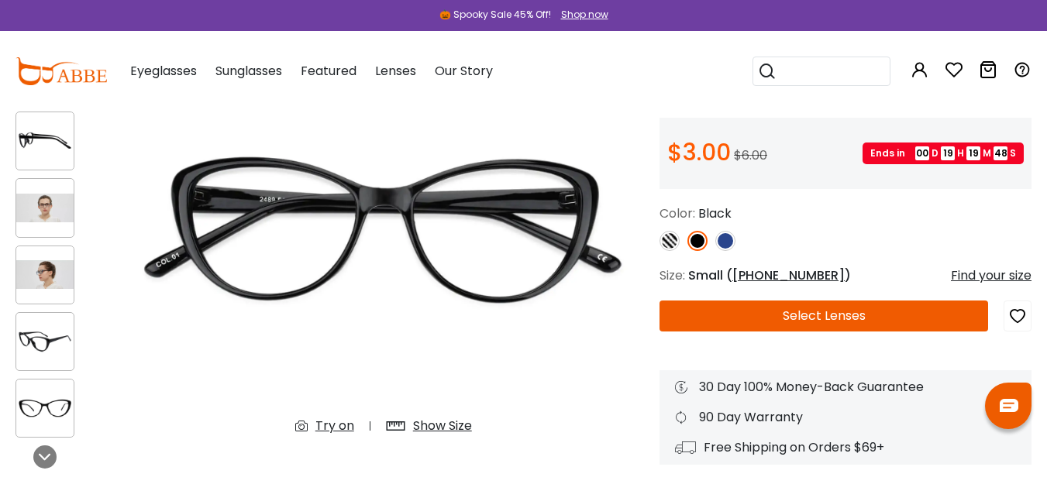
click at [76, 65] on img at bounding box center [60, 71] width 91 height 28
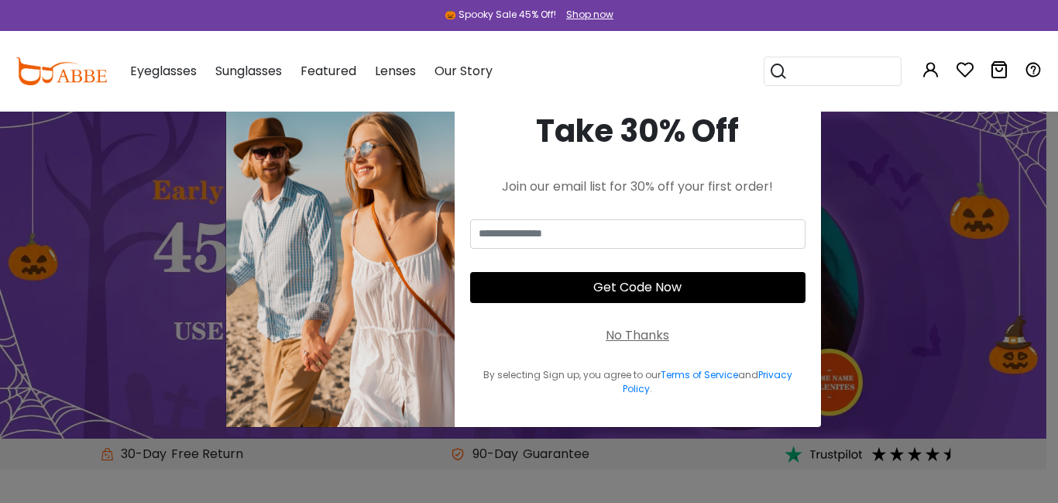
click at [161, 74] on span "Eyeglasses" at bounding box center [163, 71] width 67 height 18
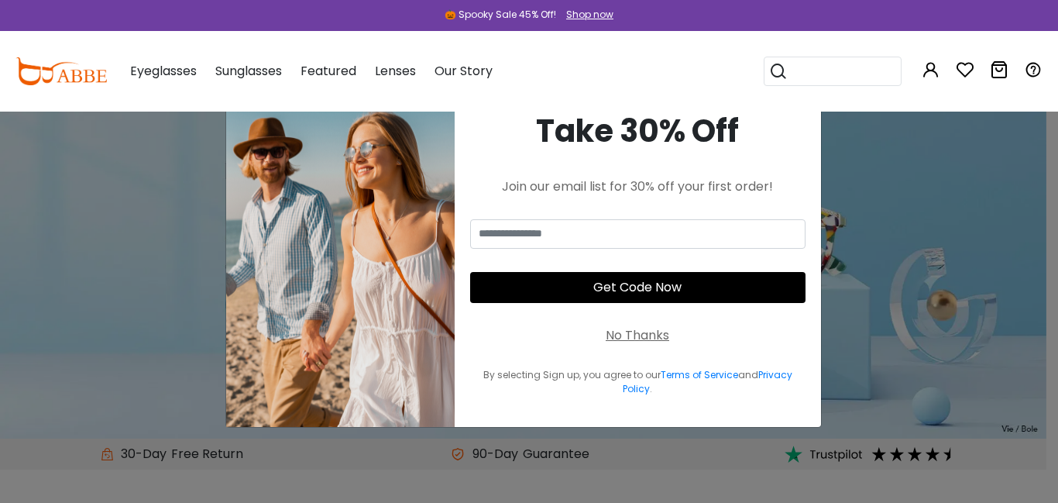
click at [976, 356] on div "× Take 30% Off Join our email list for 30% off your first order! Get Code Now N…" at bounding box center [529, 251] width 1058 height 503
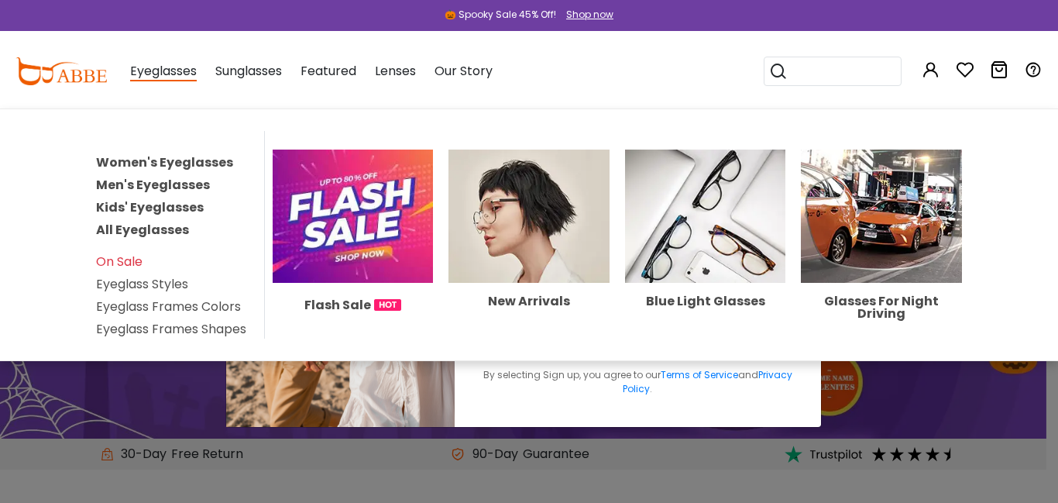
click at [130, 281] on link "Eyeglass Styles" at bounding box center [142, 284] width 92 height 18
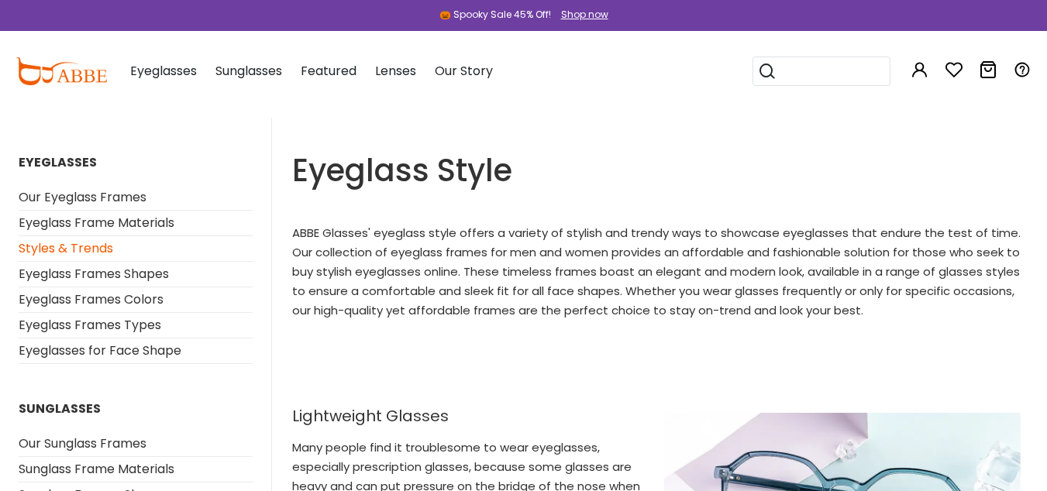
click at [591, 19] on div "Shop now" at bounding box center [584, 15] width 47 height 14
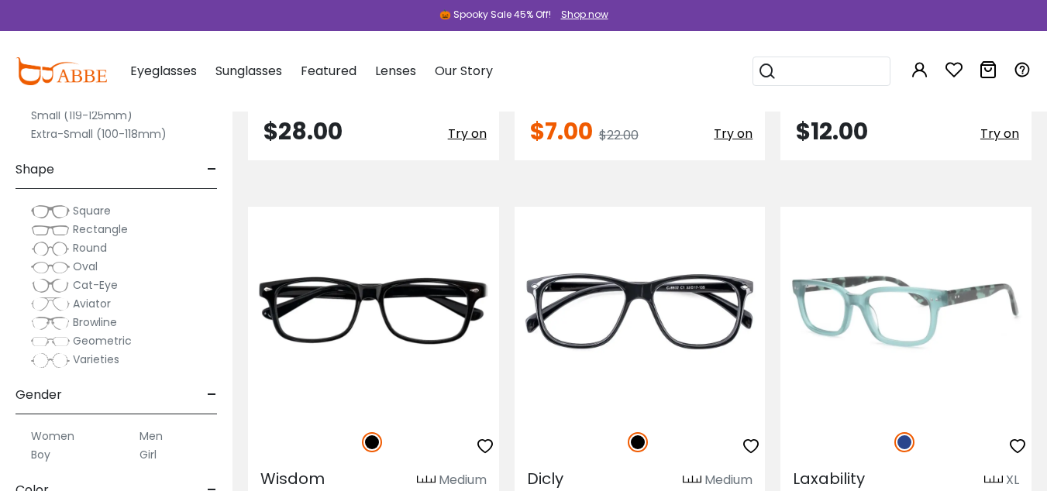
scroll to position [7610, 0]
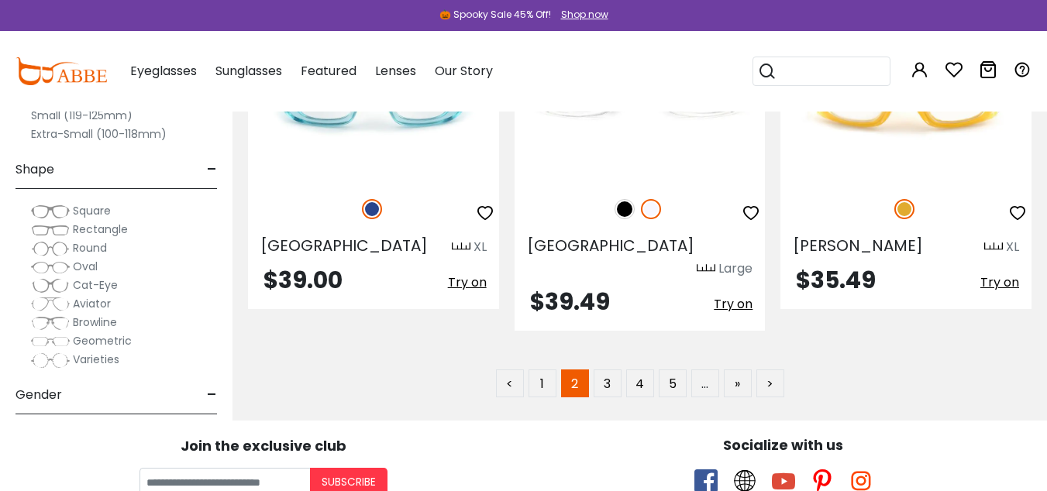
scroll to position [7870, 0]
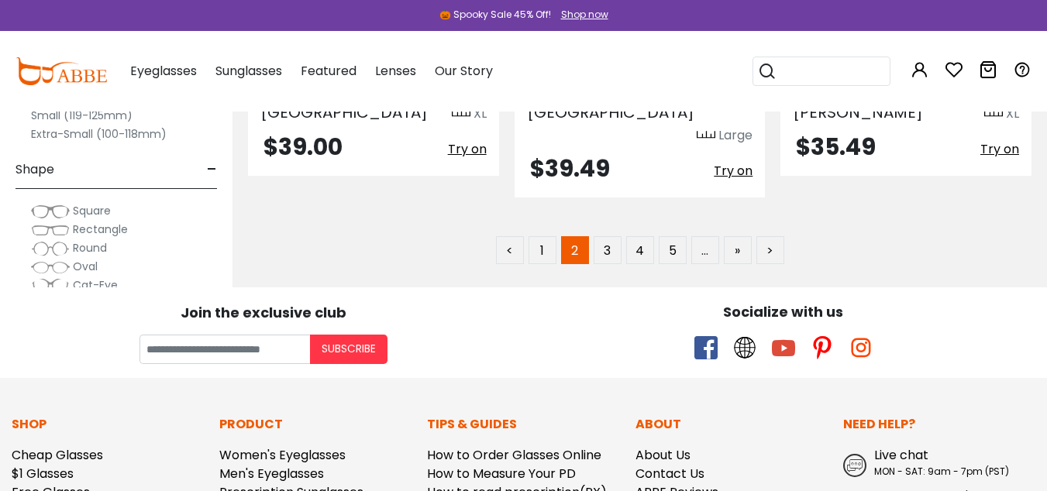
drag, startPoint x: 783, startPoint y: 411, endPoint x: 442, endPoint y: 269, distance: 369.9
click at [442, 299] on div "Join the exclusive club" at bounding box center [264, 311] width 504 height 24
click at [598, 236] on link "3" at bounding box center [607, 250] width 28 height 28
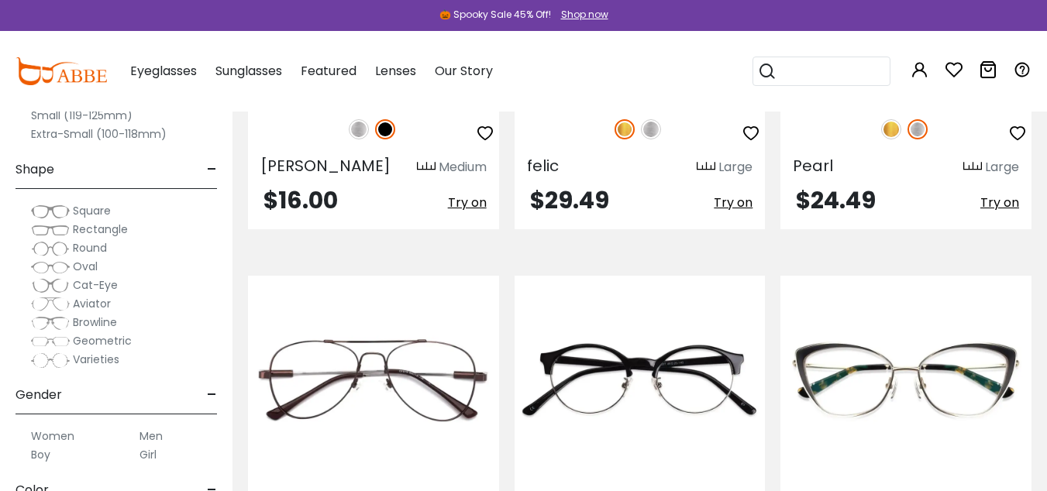
scroll to position [1434, 0]
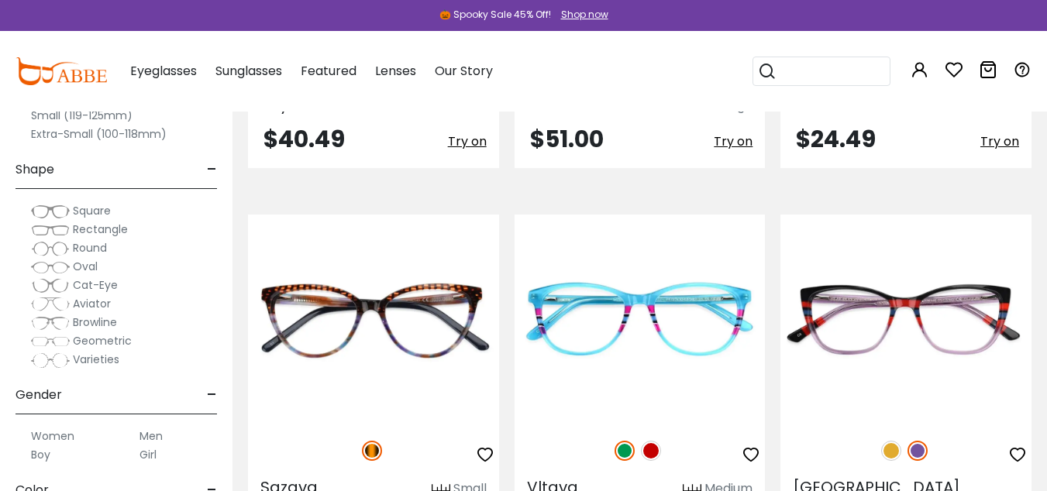
scroll to position [2935, 0]
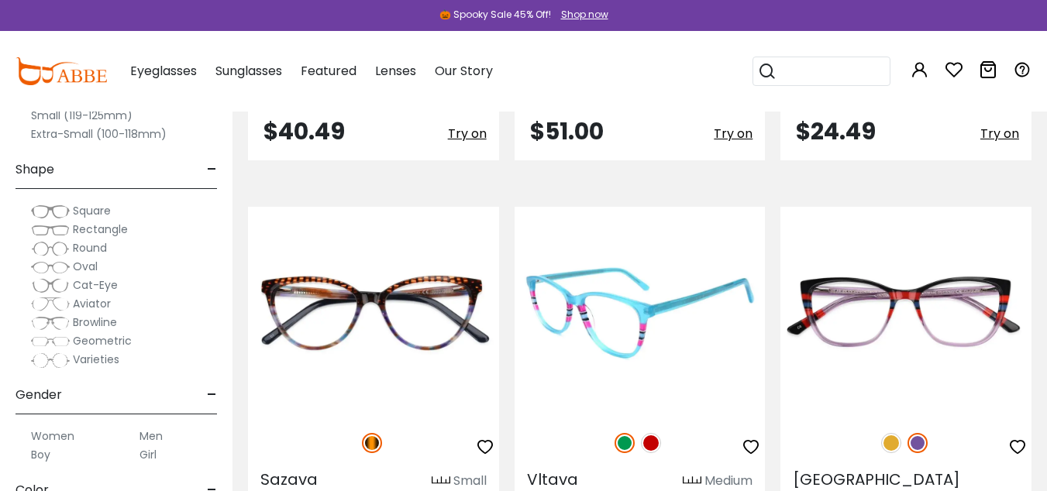
click at [693, 319] on img at bounding box center [639, 311] width 251 height 209
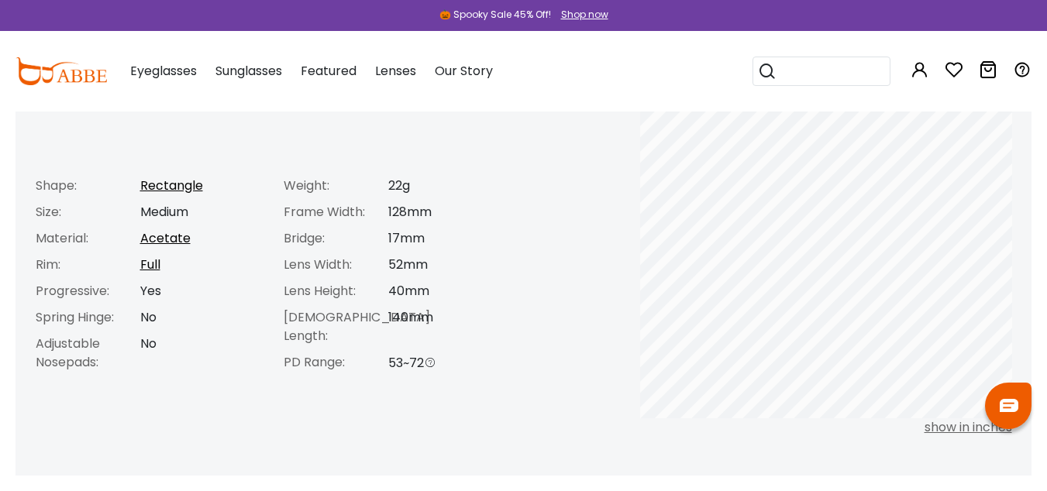
scroll to position [648, 0]
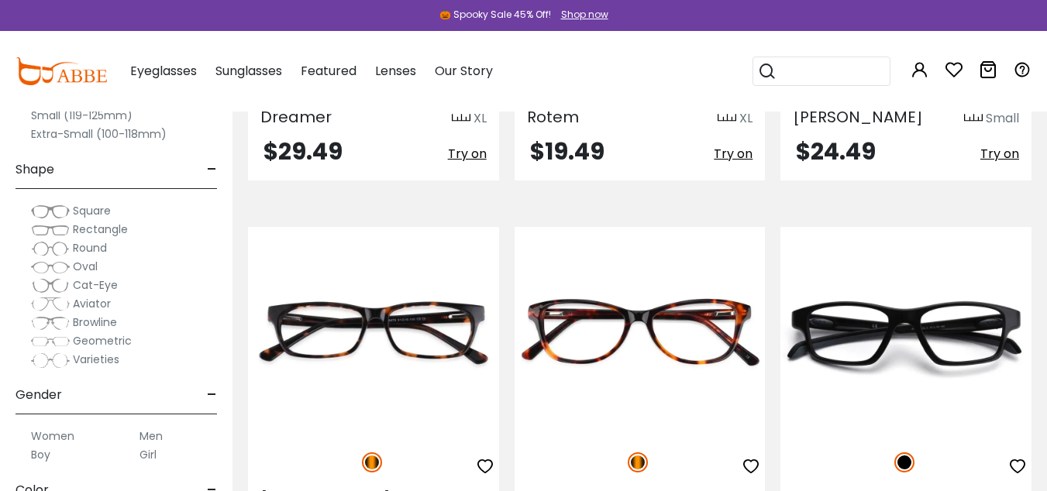
scroll to position [6041, 0]
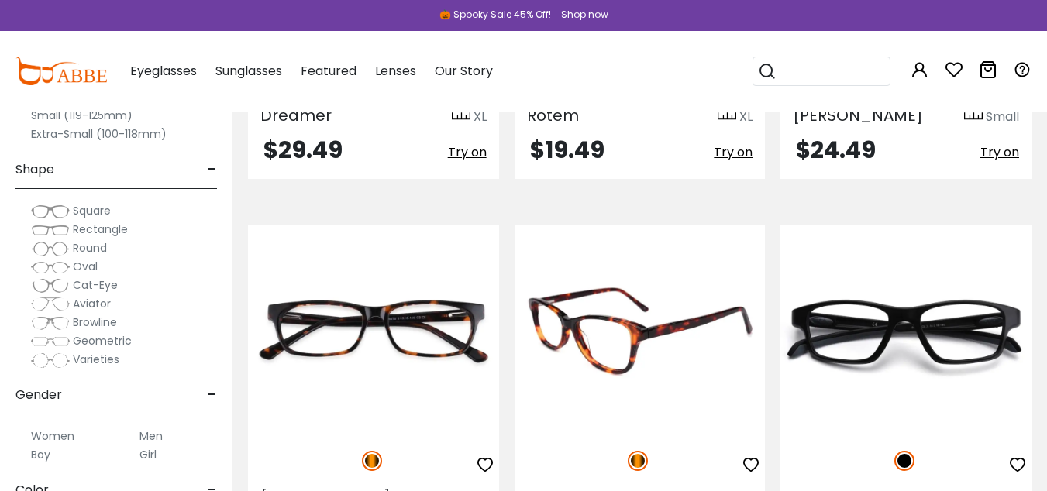
click at [686, 309] on img at bounding box center [639, 329] width 251 height 209
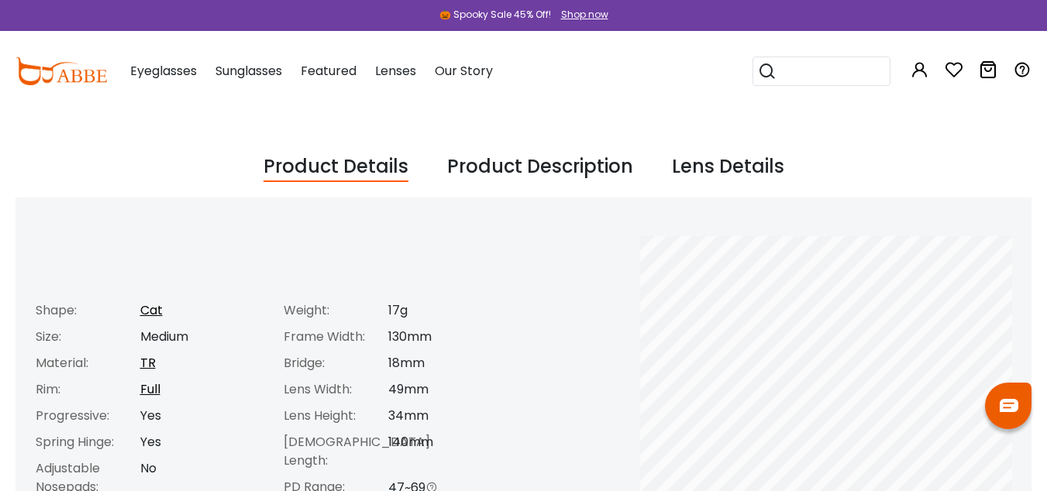
scroll to position [633, 0]
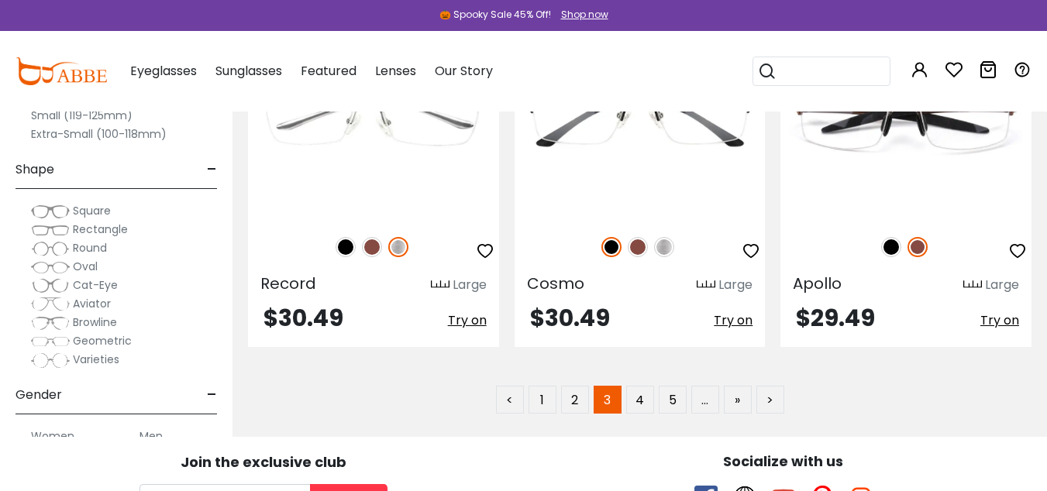
scroll to position [7831, 0]
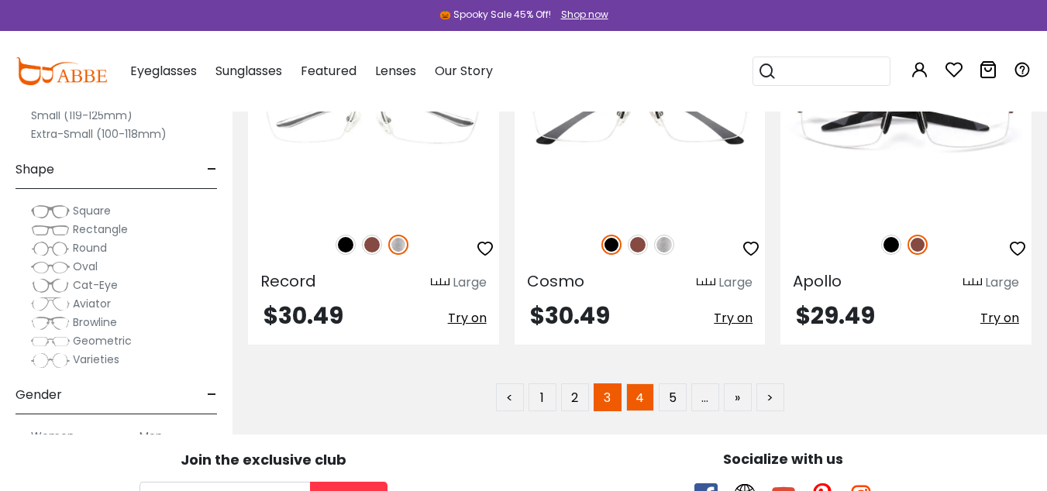
click at [646, 383] on link "4" at bounding box center [640, 397] width 28 height 28
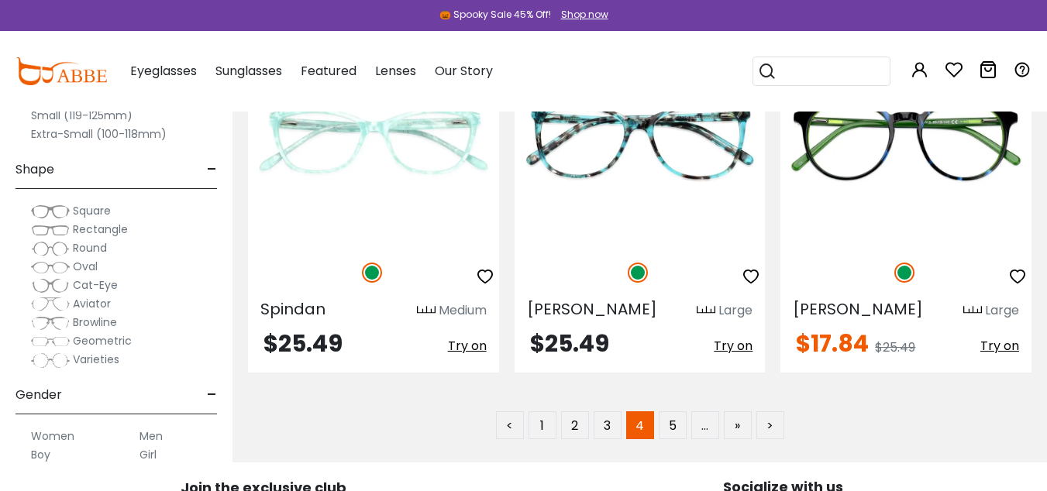
scroll to position [7749, 0]
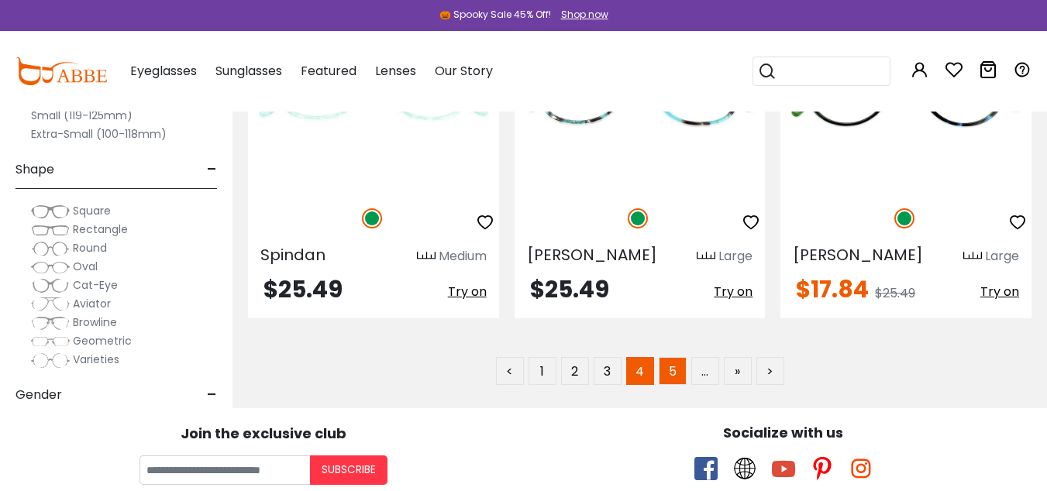
click at [672, 357] on link "5" at bounding box center [673, 371] width 28 height 28
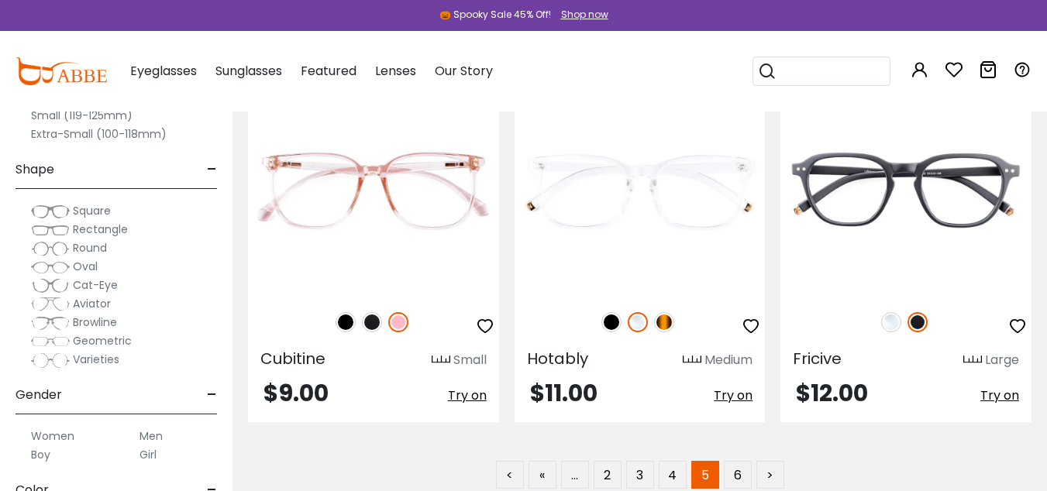
scroll to position [7634, 0]
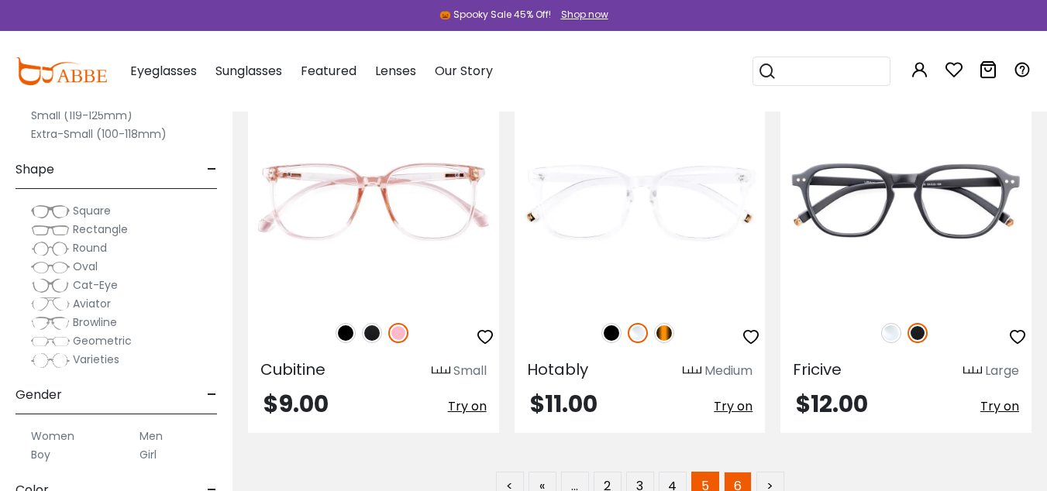
click at [729, 472] on link "6" at bounding box center [738, 486] width 28 height 28
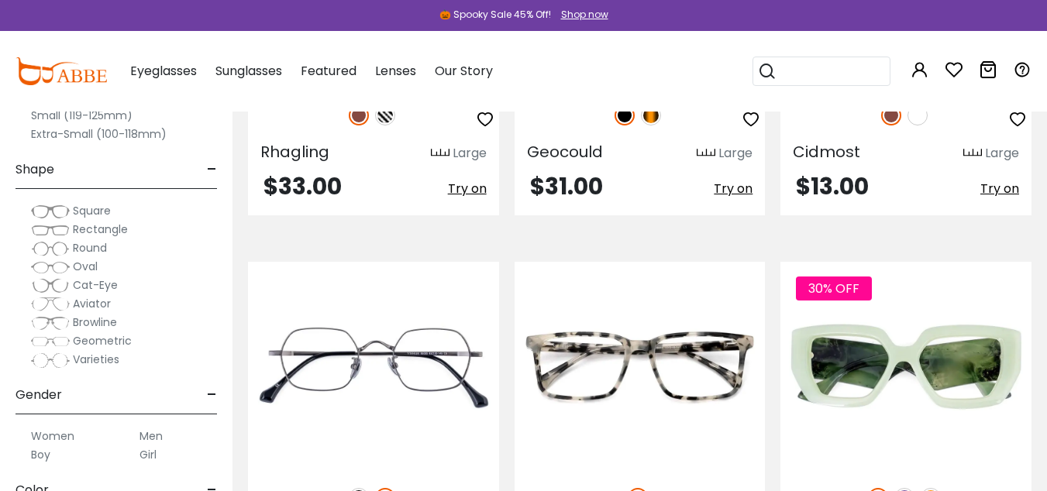
scroll to position [1687, 0]
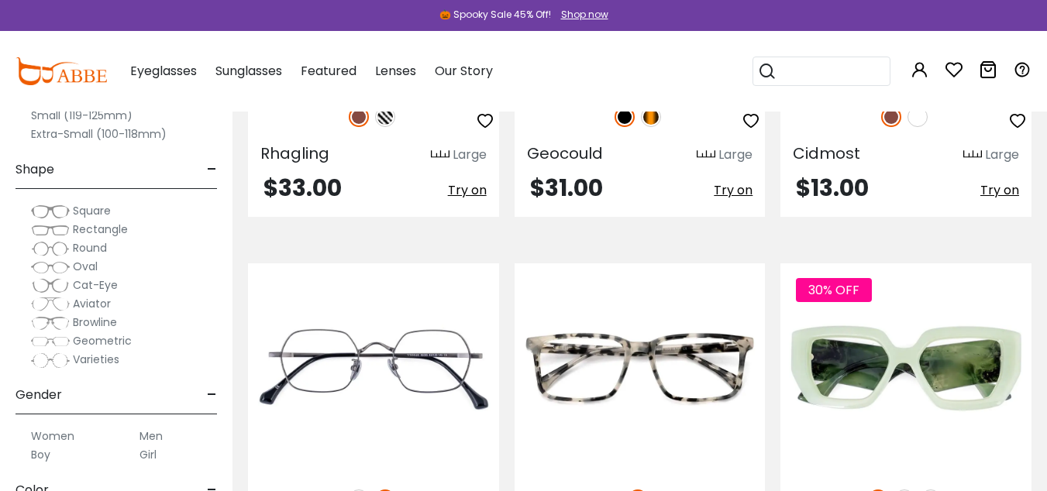
drag, startPoint x: 516, startPoint y: 280, endPoint x: 513, endPoint y: 347, distance: 67.5
click at [513, 347] on div "Volunt Large $25.00 Try on" at bounding box center [640, 431] width 267 height 336
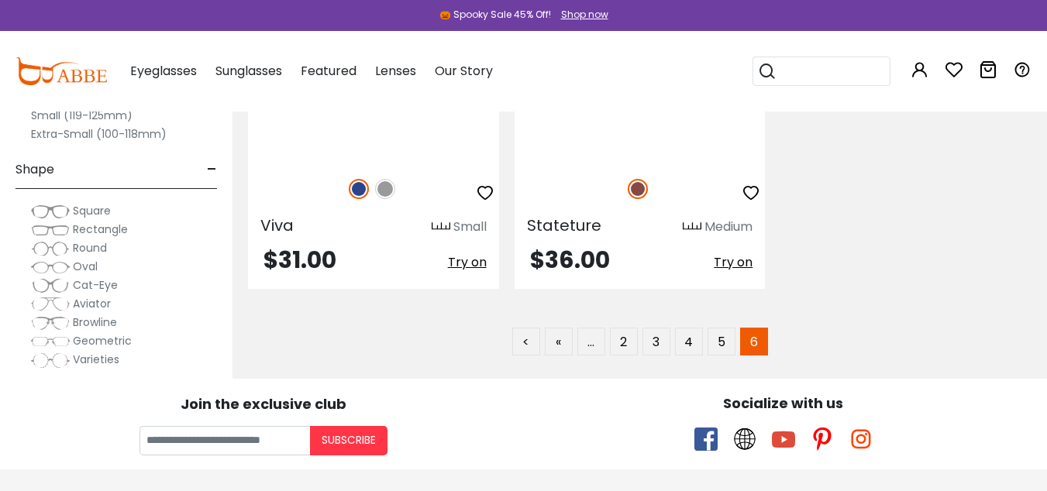
scroll to position [3513, 0]
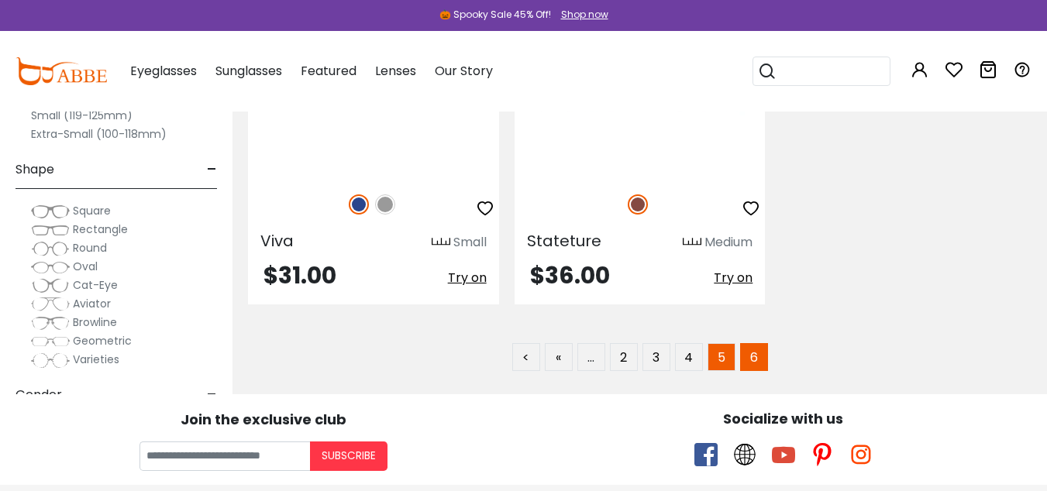
click at [726, 360] on link "5" at bounding box center [721, 357] width 28 height 28
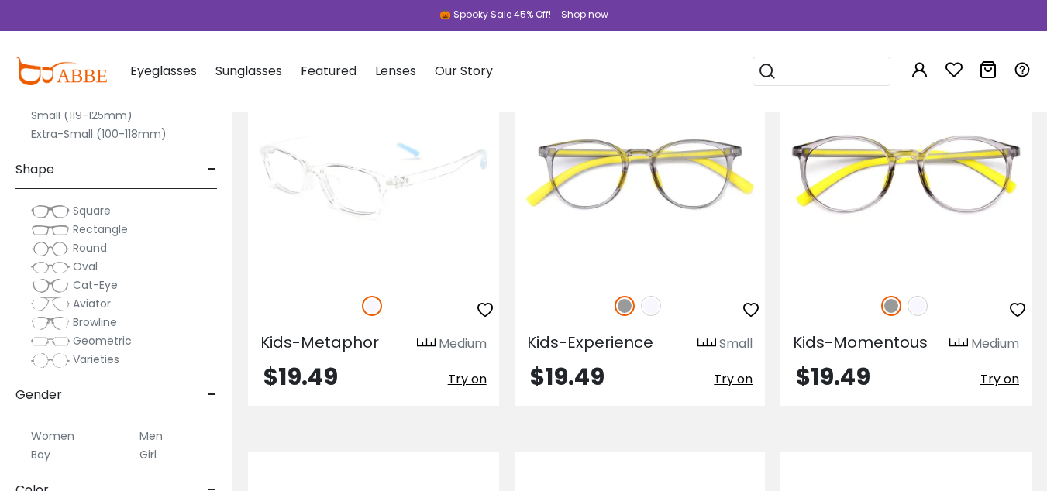
scroll to position [1091, 0]
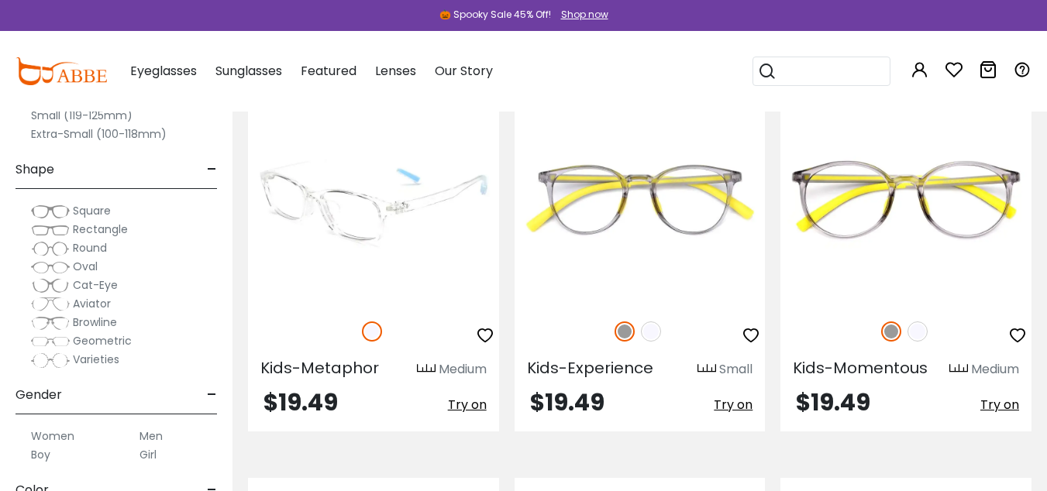
click at [467, 175] on img at bounding box center [373, 199] width 251 height 209
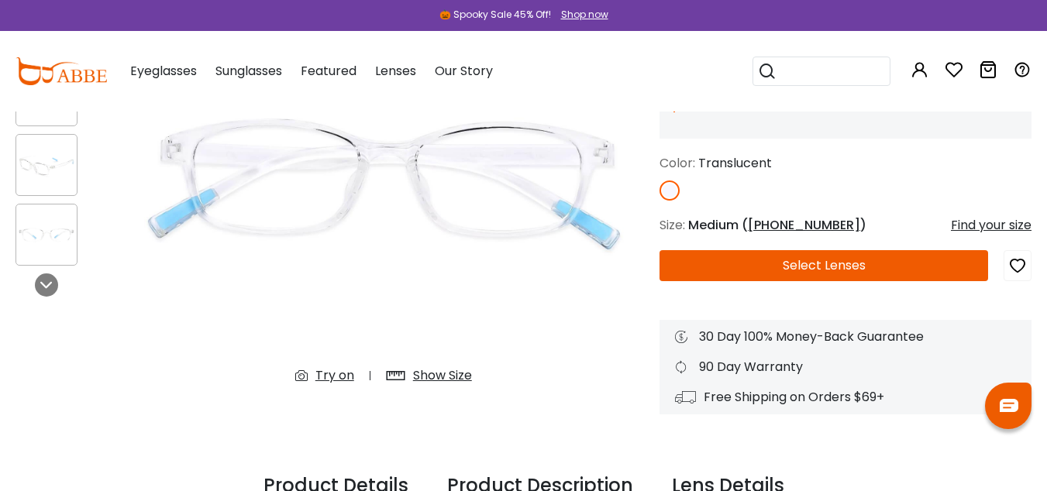
scroll to position [217, 0]
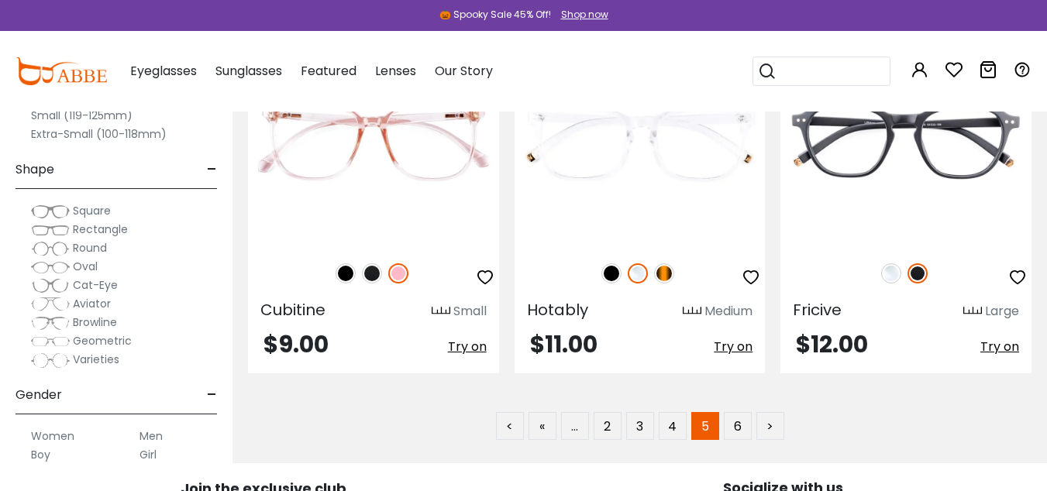
scroll to position [7704, 0]
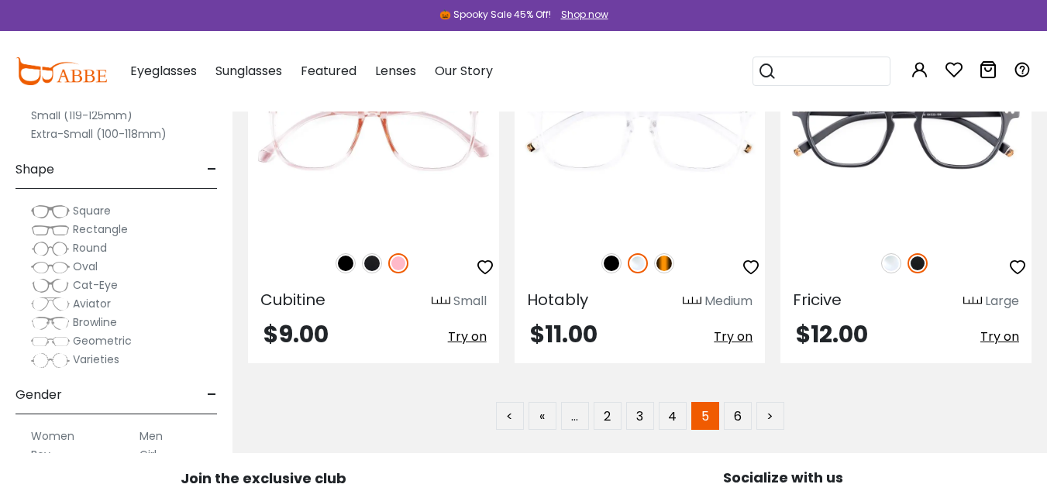
click at [671, 402] on link "4" at bounding box center [673, 416] width 28 height 28
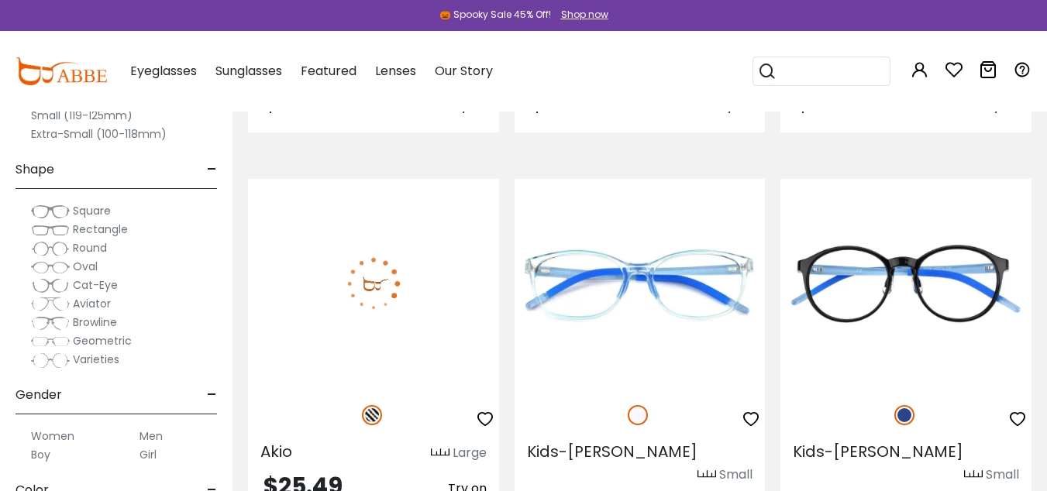
scroll to position [2184, 0]
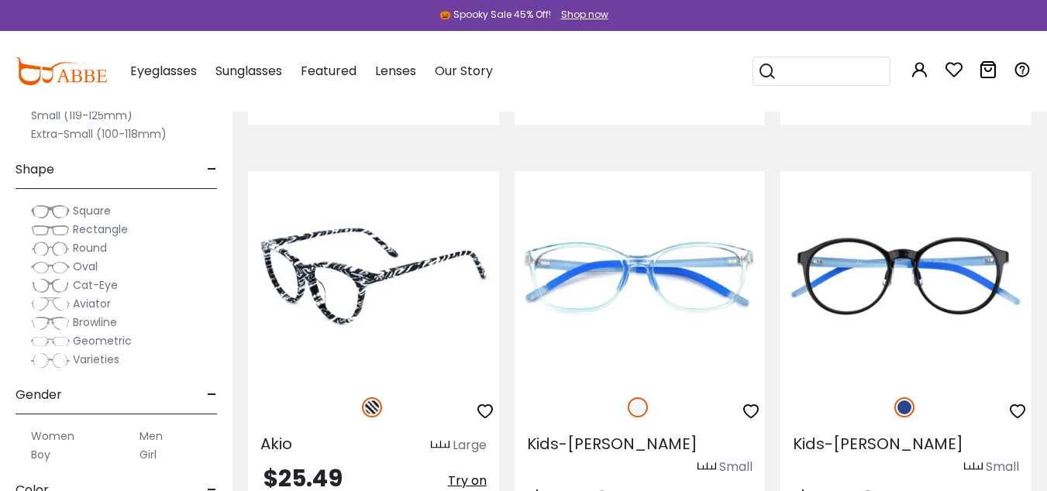
click at [487, 341] on img at bounding box center [373, 275] width 251 height 209
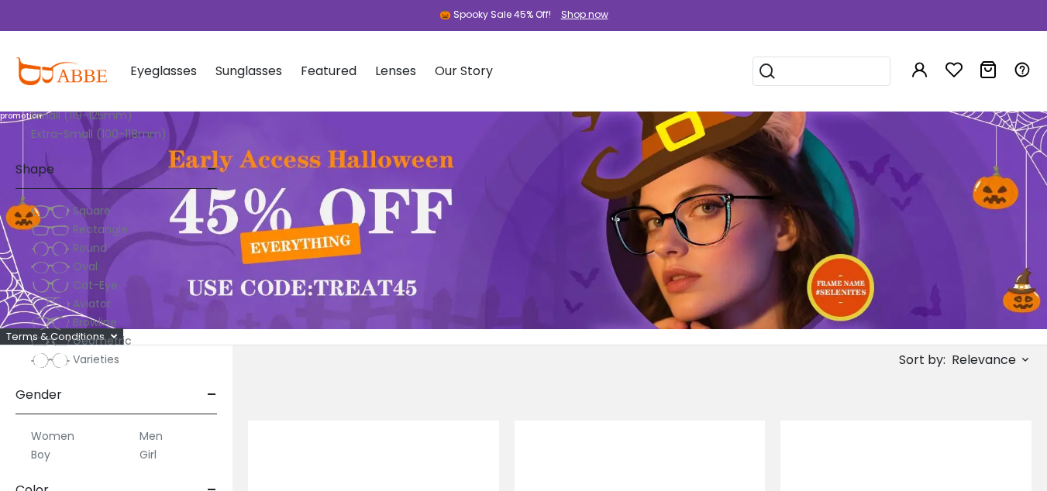
scroll to position [2187, 0]
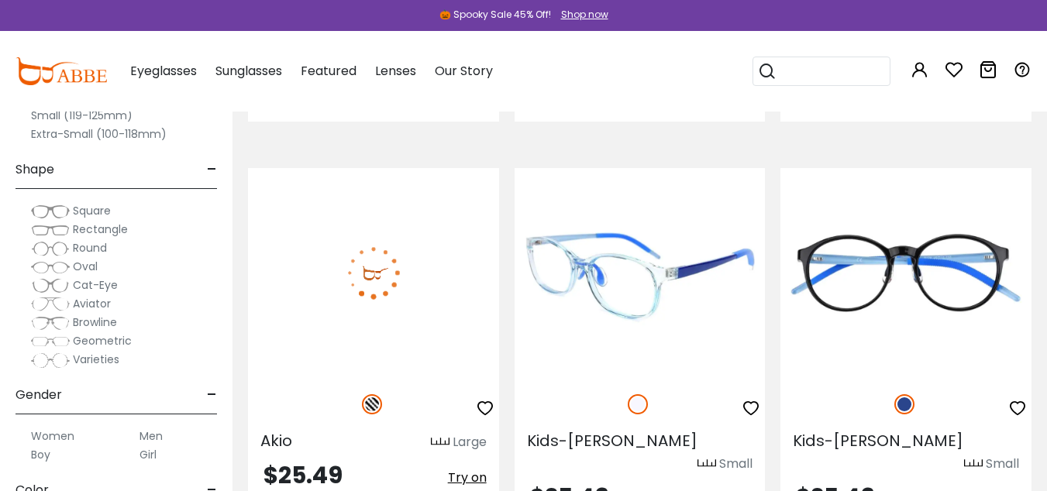
drag, startPoint x: 0, startPoint y: 0, endPoint x: 621, endPoint y: 299, distance: 689.6
click at [621, 299] on img at bounding box center [639, 272] width 251 height 209
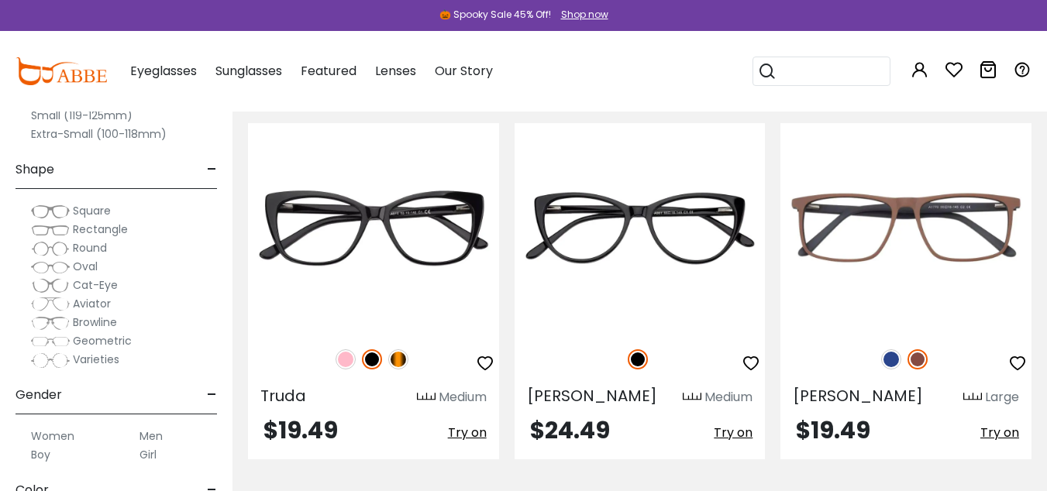
scroll to position [4549, 0]
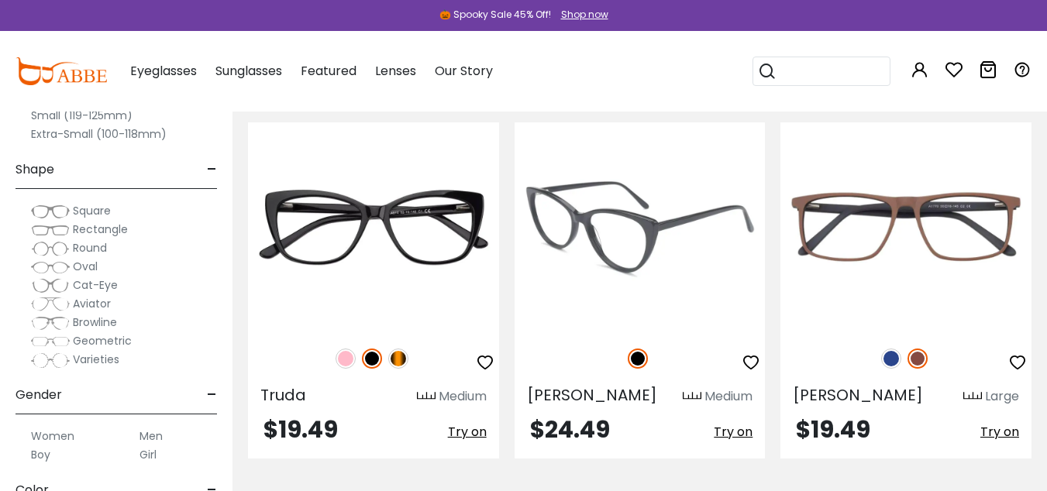
click at [641, 229] on img at bounding box center [639, 226] width 251 height 209
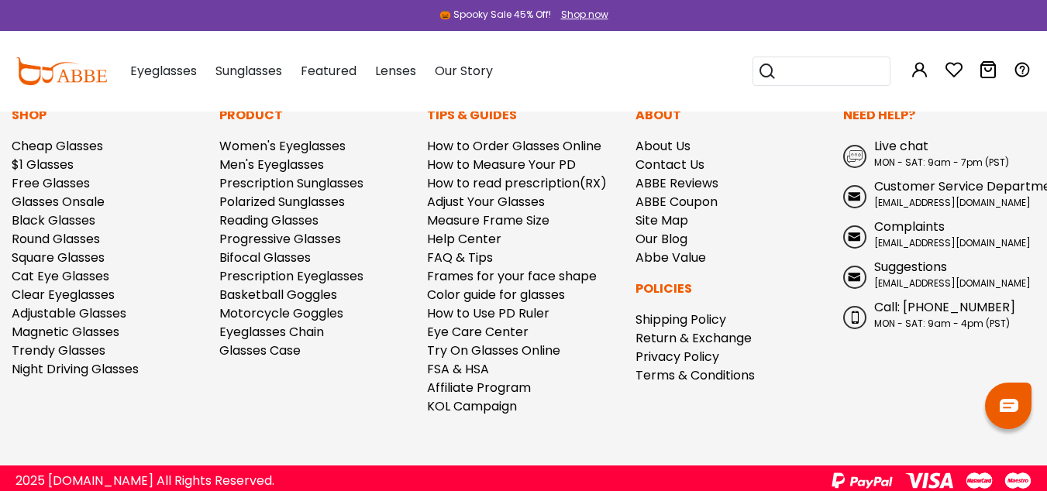
scroll to position [1689, 0]
